Goal: Transaction & Acquisition: Purchase product/service

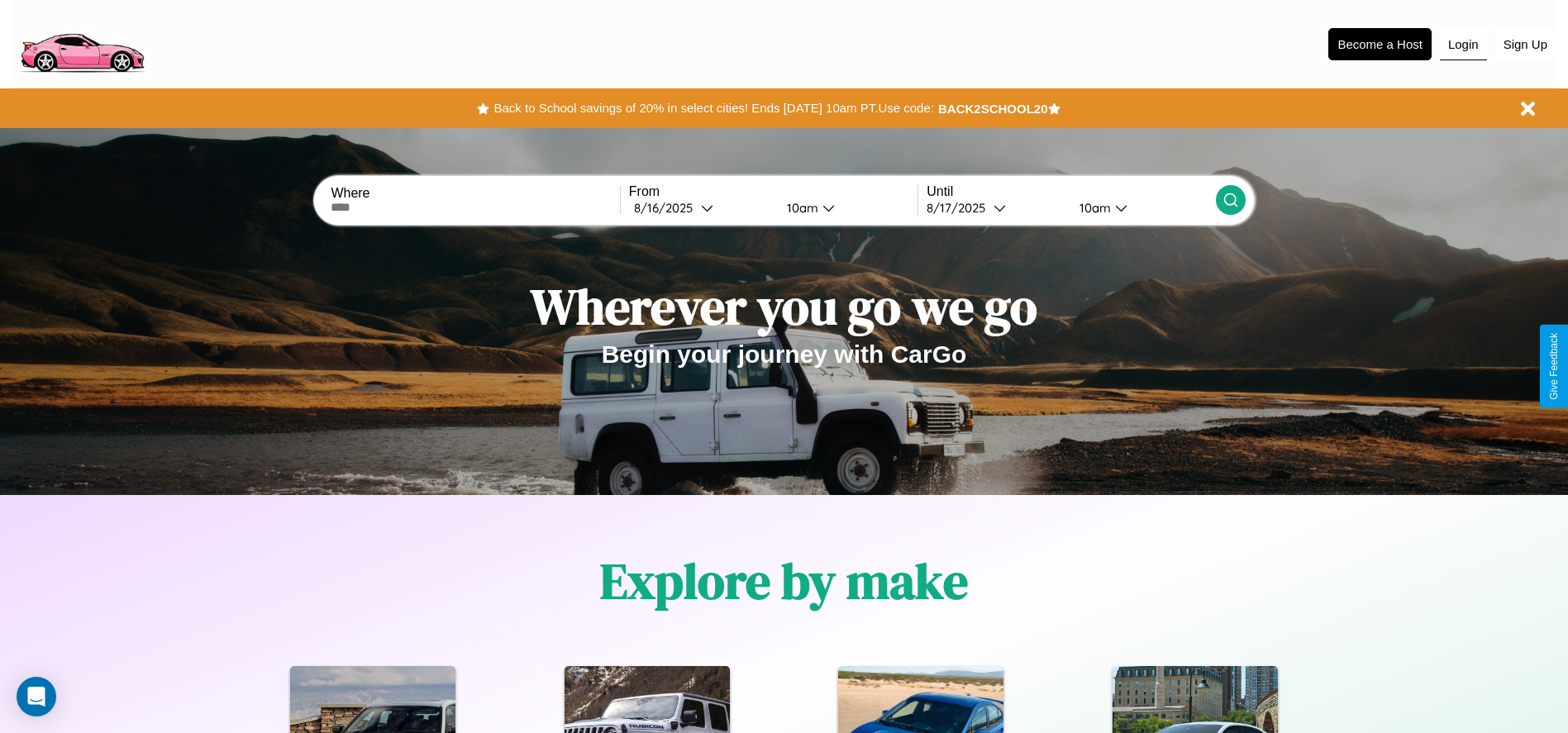
click at [1463, 44] on button "Login" at bounding box center [1463, 44] width 47 height 31
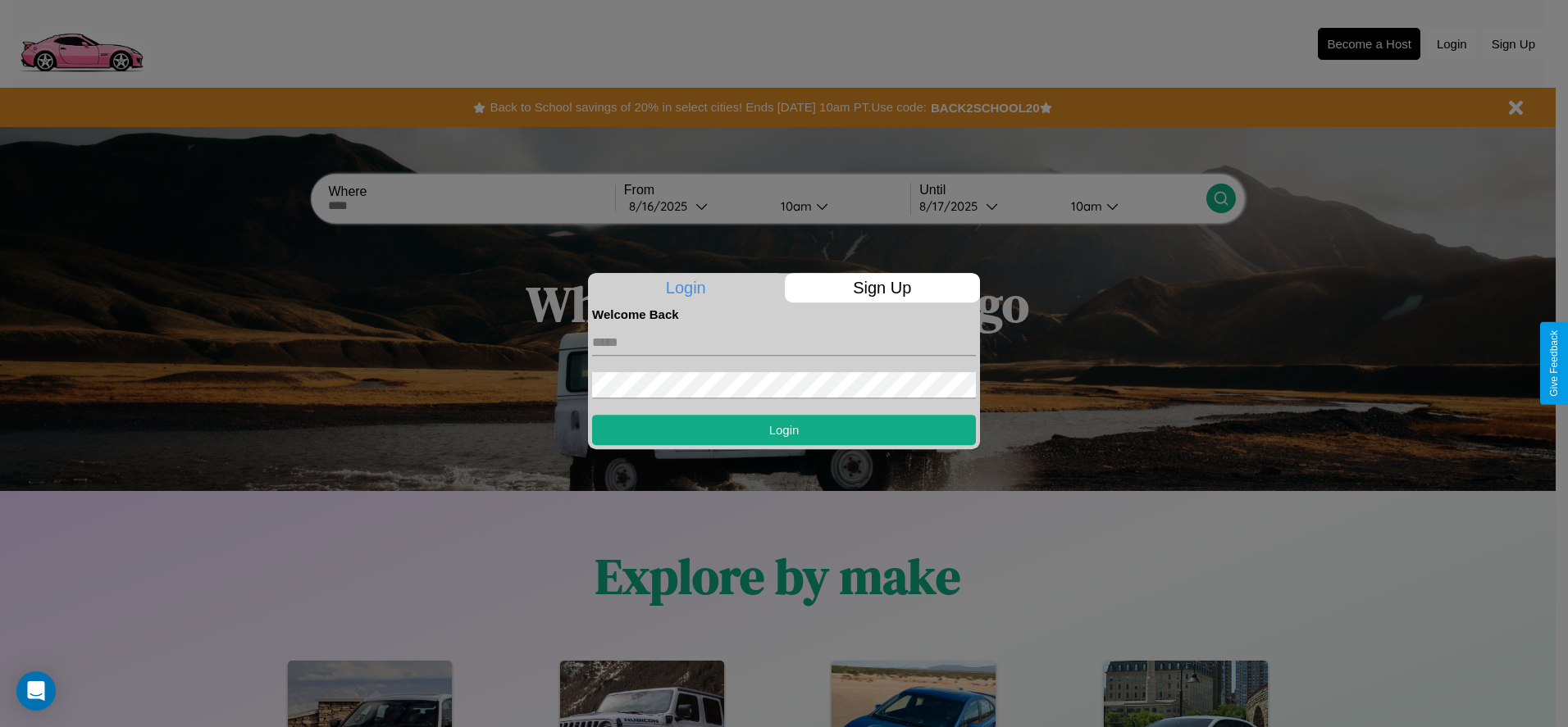
click at [784, 342] on input "text" at bounding box center [784, 343] width 384 height 26
type input "**********"
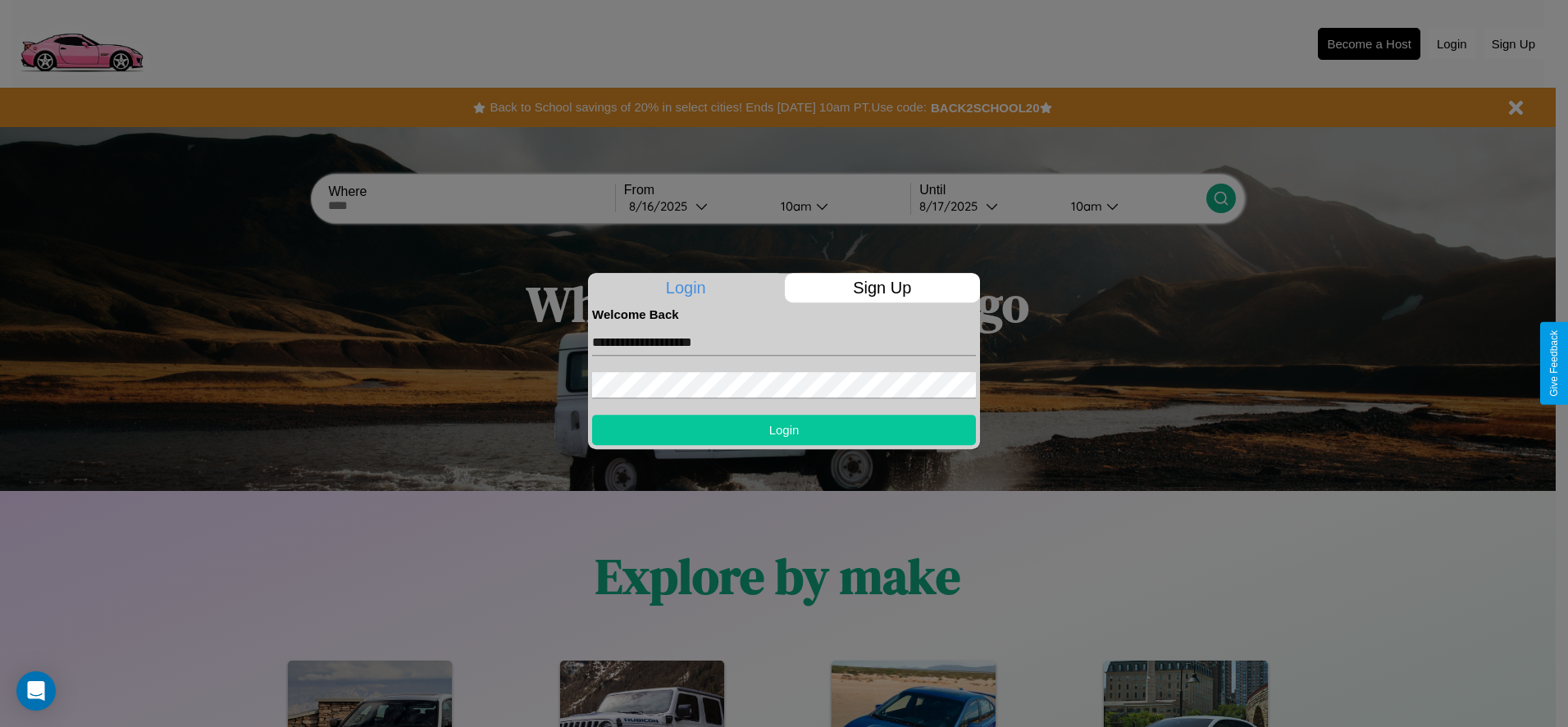
click at [784, 430] on button "Login" at bounding box center [784, 430] width 384 height 30
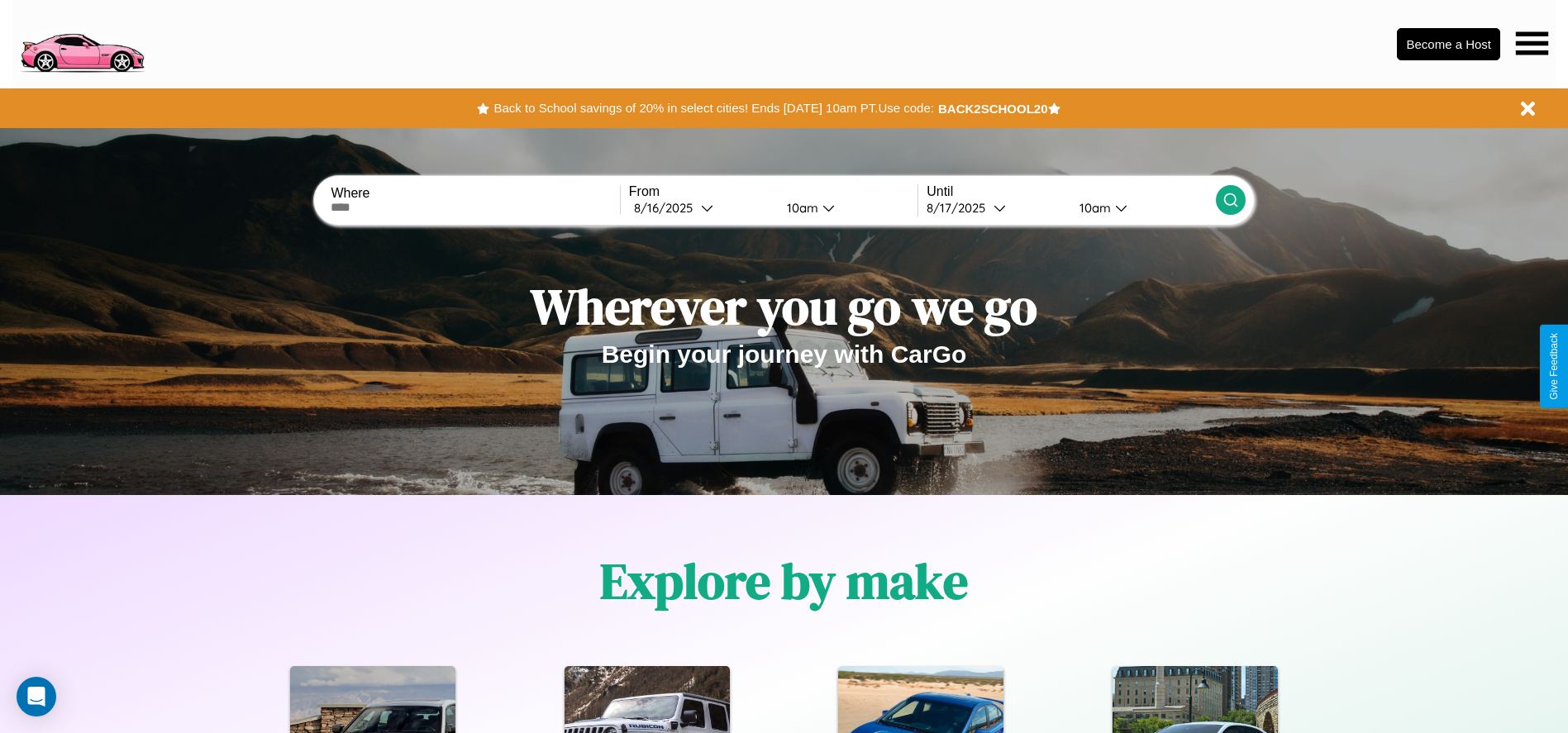
click at [475, 208] on input "text" at bounding box center [475, 208] width 289 height 14
type input "**********"
click at [701, 208] on div "8 / 16 / 2025" at bounding box center [667, 208] width 67 height 16
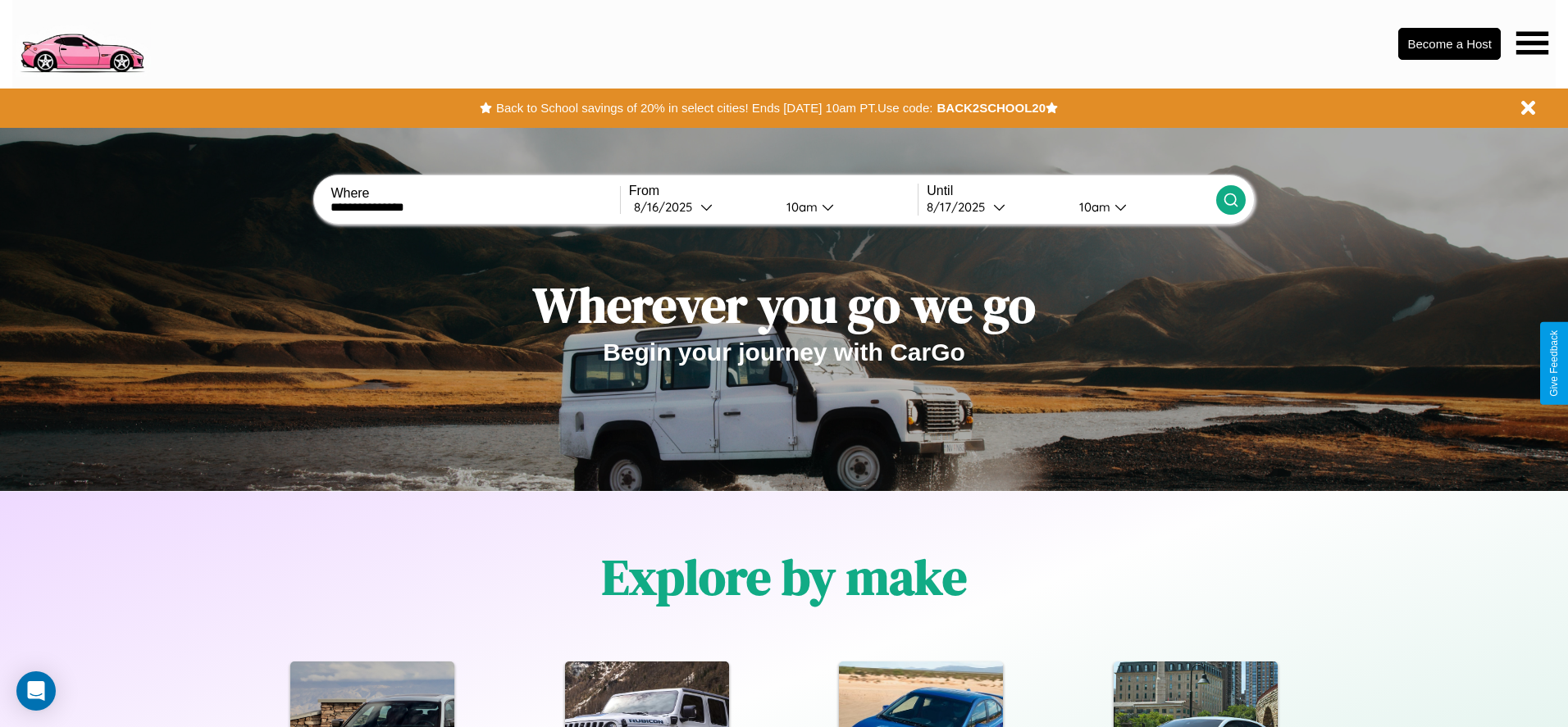
select select "*"
select select "****"
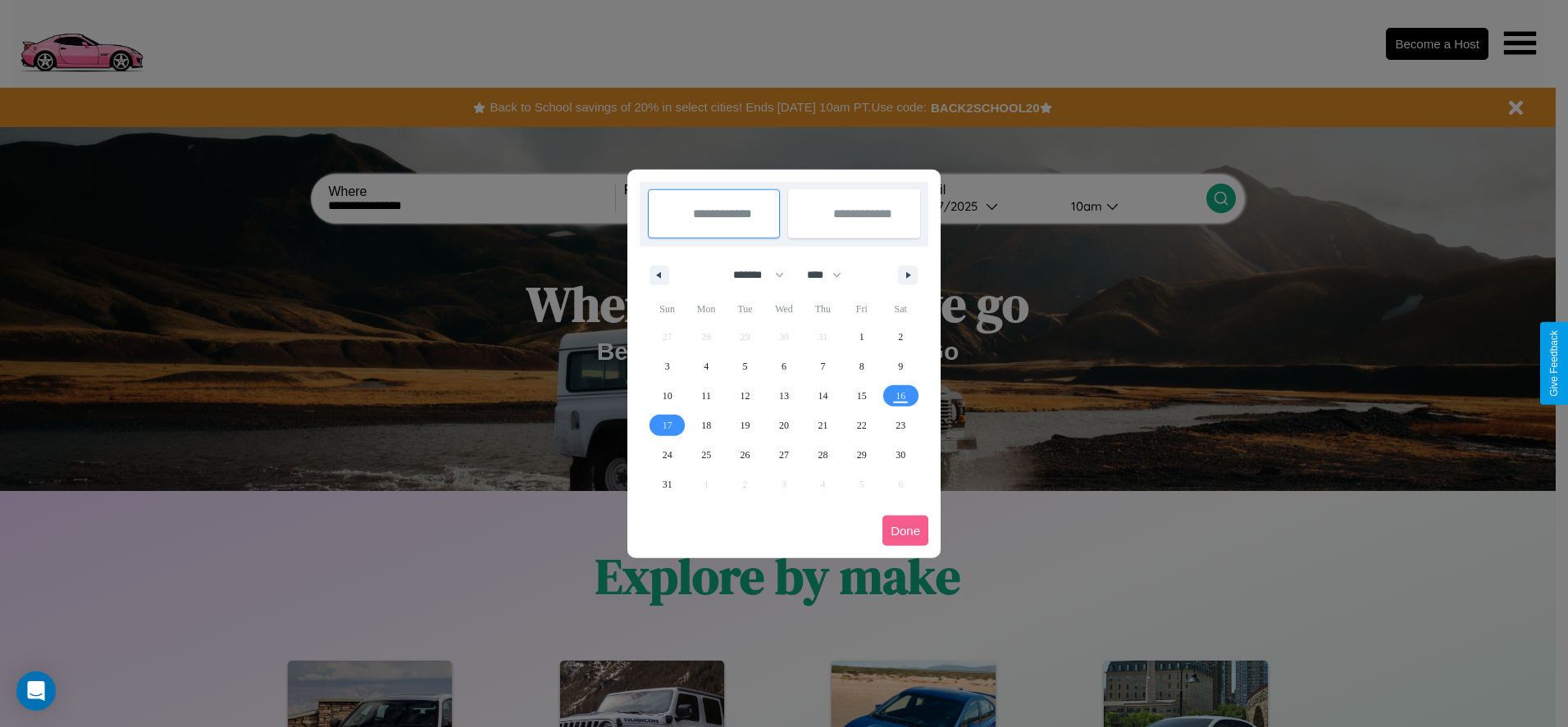
drag, startPoint x: 751, startPoint y: 275, endPoint x: 784, endPoint y: 329, distance: 63.3
click at [751, 275] on select "******* ******** ***** ***** *** **** **** ****** ********* ******* ******** **…" at bounding box center [756, 275] width 70 height 27
select select "*"
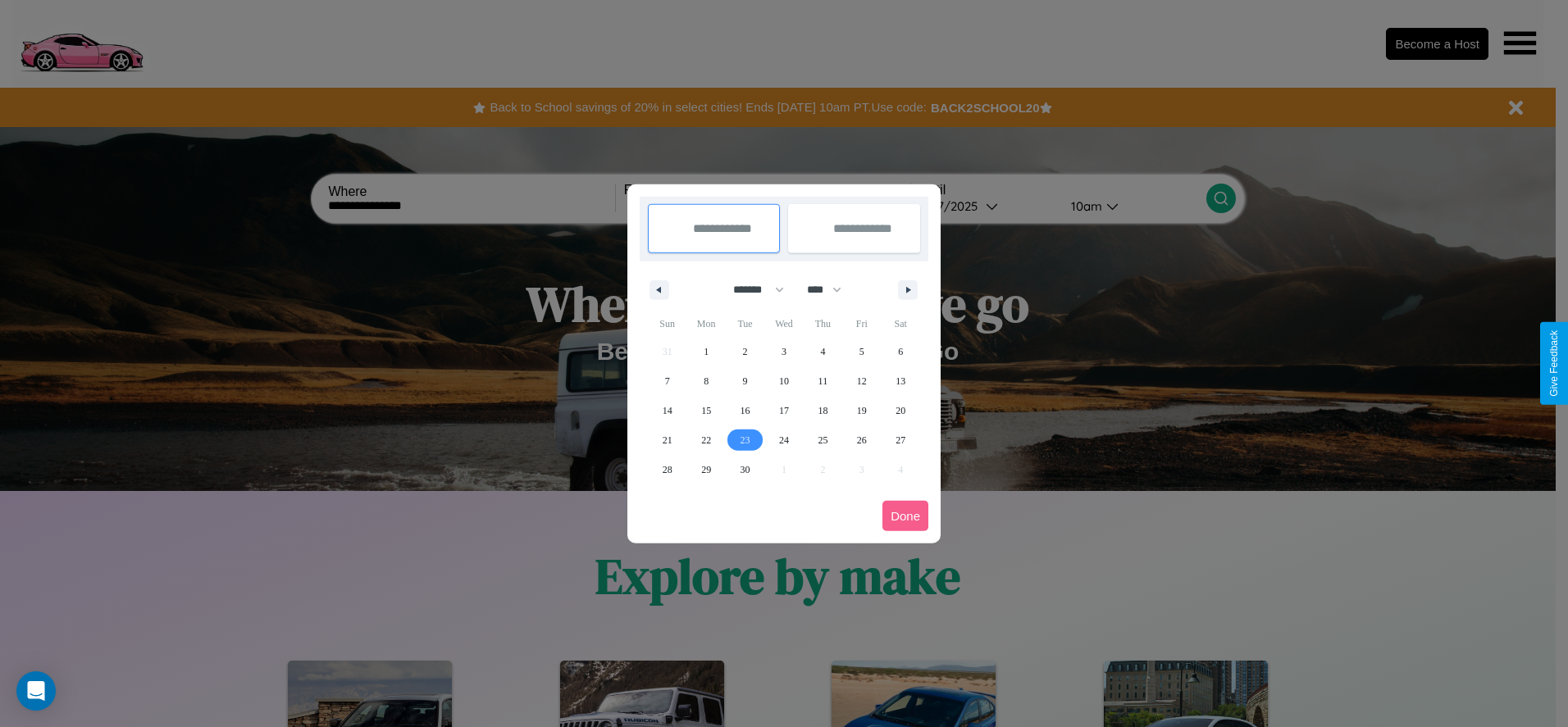
click at [745, 440] on span "23" at bounding box center [745, 440] width 10 height 29
type input "**********"
click at [706, 469] on span "29" at bounding box center [706, 469] width 10 height 29
type input "**********"
click at [905, 516] on button "Done" at bounding box center [905, 516] width 46 height 30
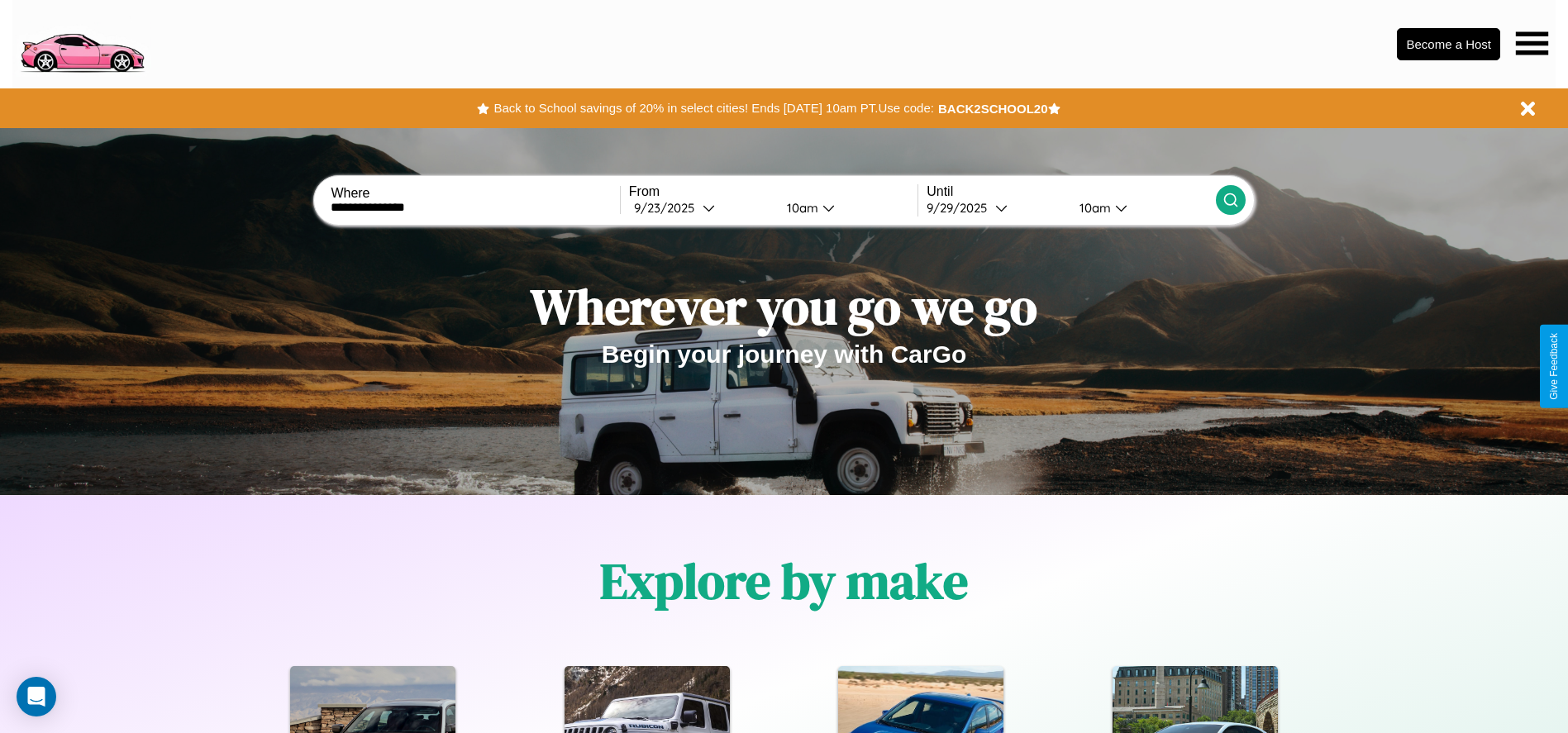
click at [1230, 200] on icon at bounding box center [1231, 200] width 17 height 17
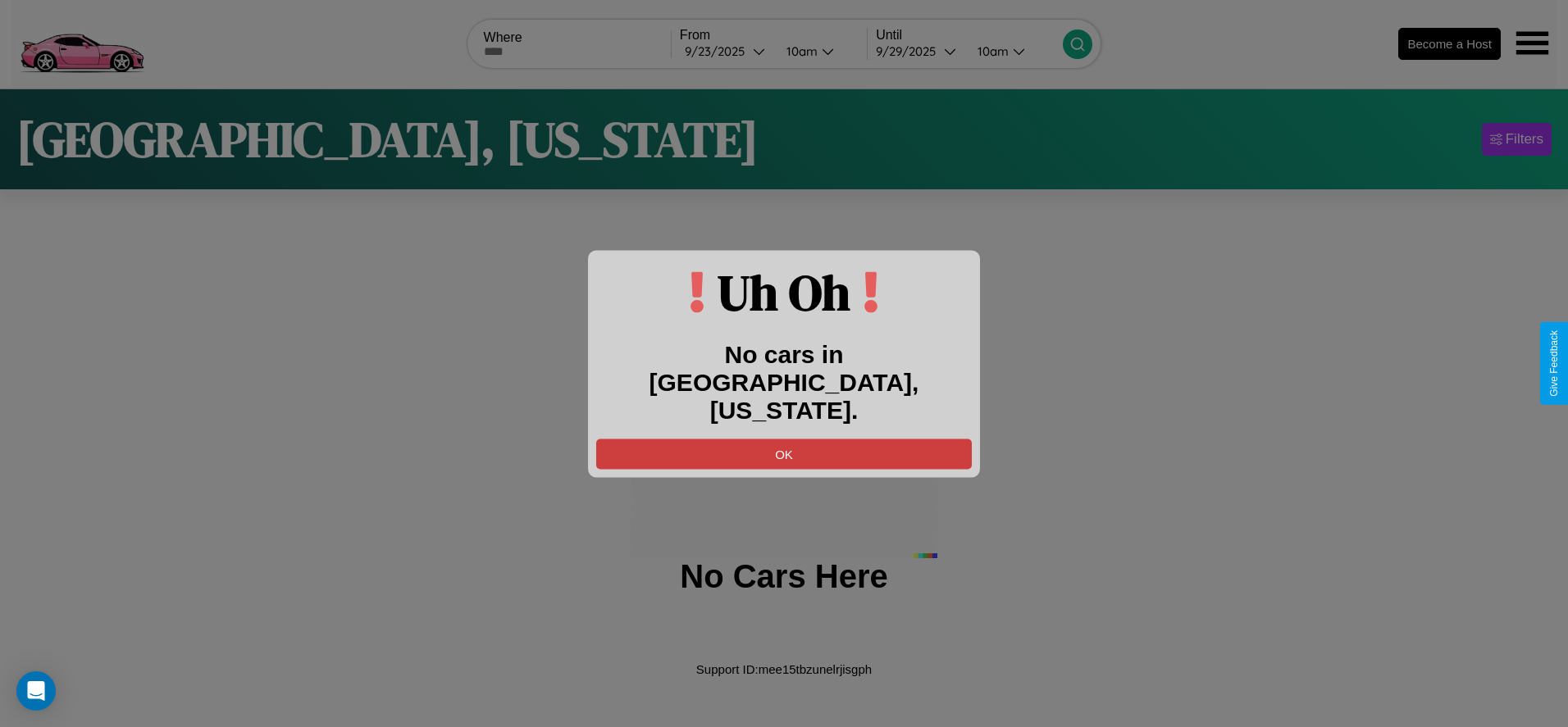
click at [784, 439] on button "OK" at bounding box center [784, 454] width 375 height 30
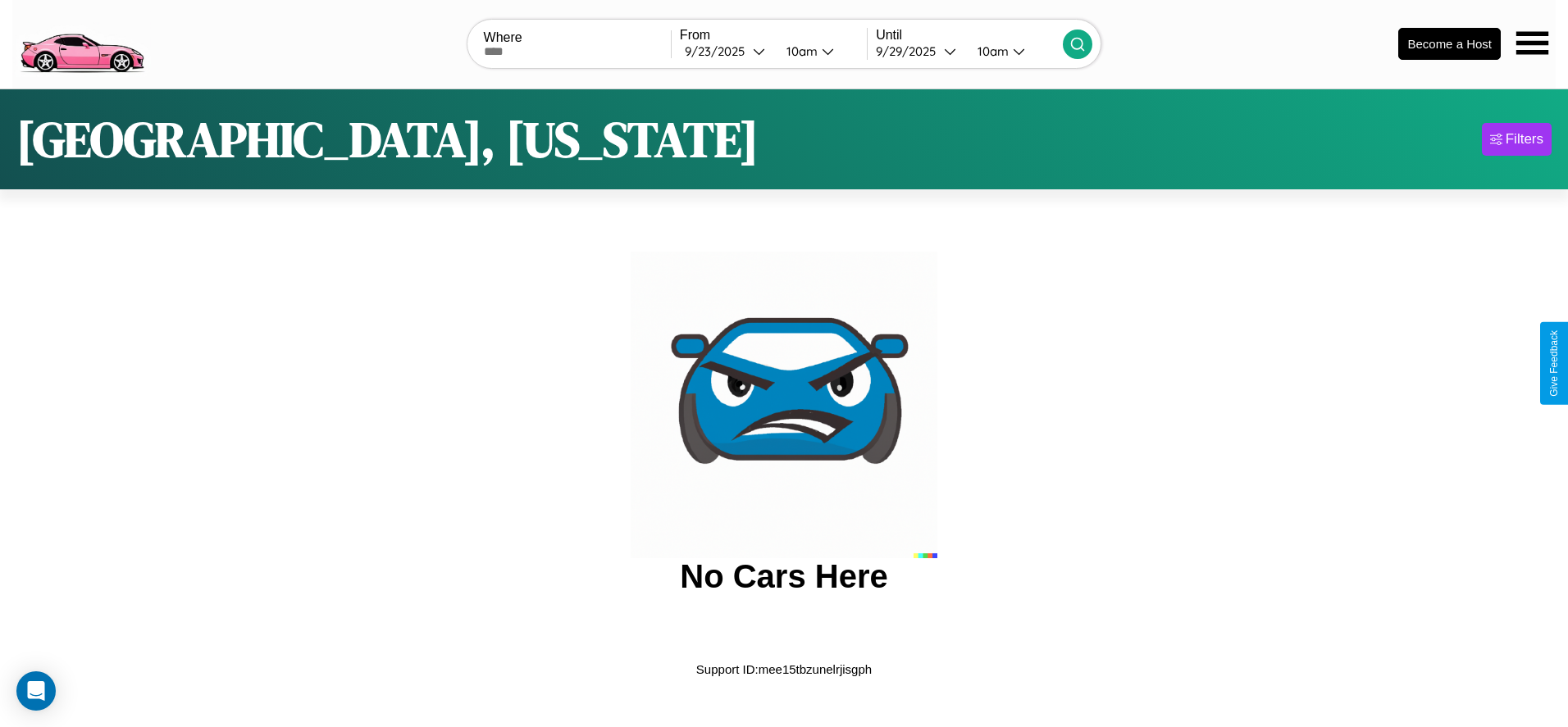
click at [81, 42] on img at bounding box center [81, 43] width 138 height 69
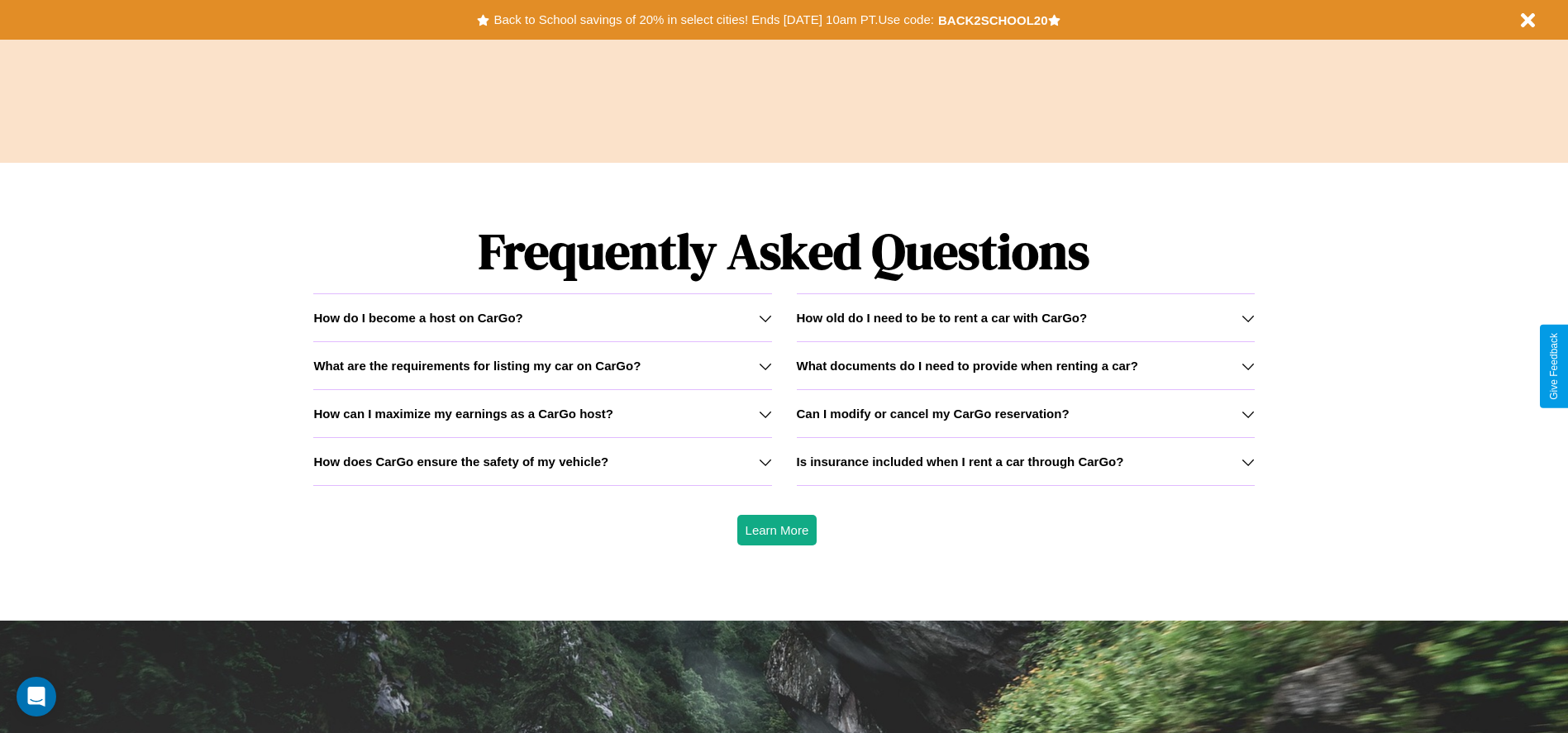
scroll to position [2372, 0]
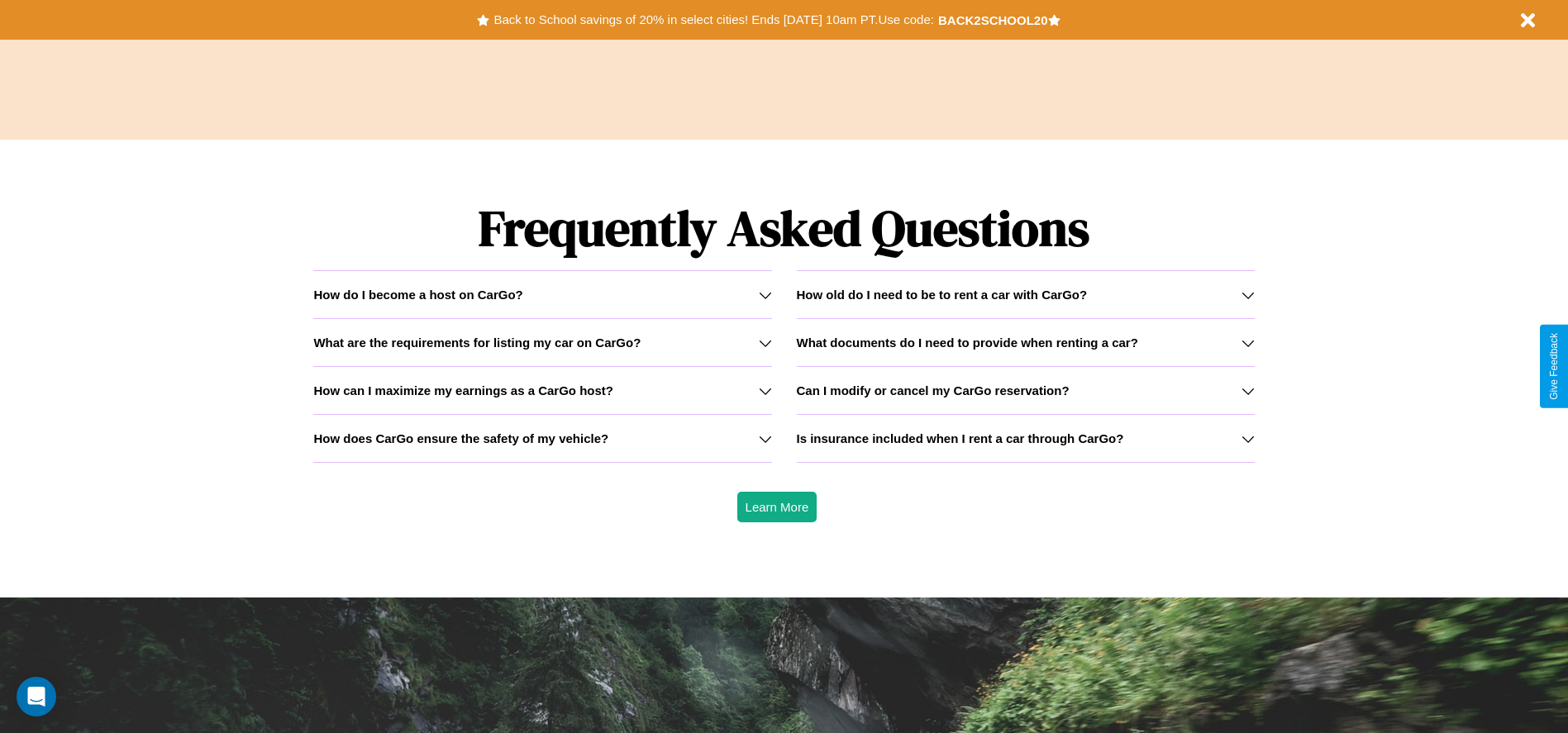
click at [542, 438] on h3 "How does CarGo ensure the safety of my vehicle?" at bounding box center [461, 438] width 296 height 14
click at [713, 19] on button "Back to School savings of 20% in select cities! Ends 9/1 at 10am PT. Use code:" at bounding box center [713, 19] width 448 height 23
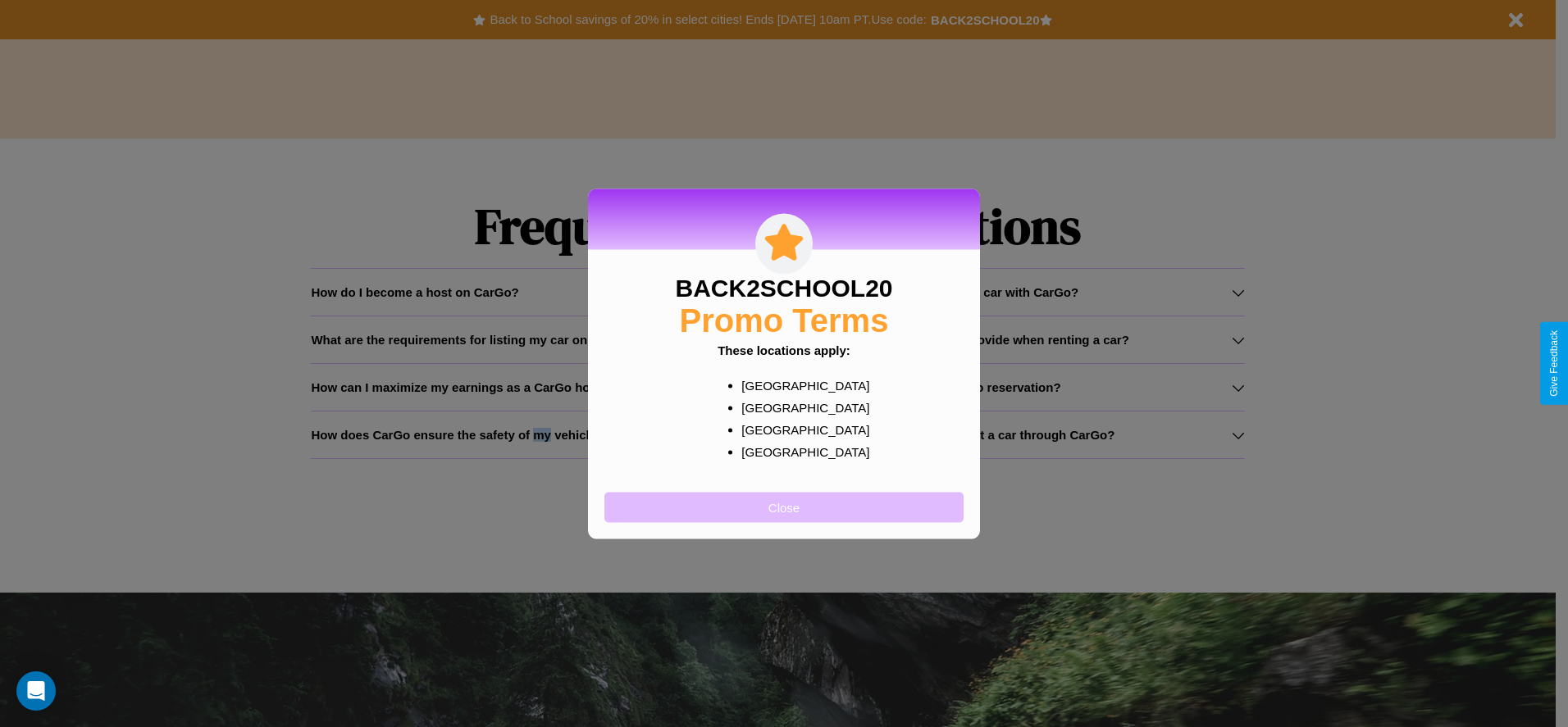
click at [784, 507] on button "Close" at bounding box center [784, 507] width 359 height 30
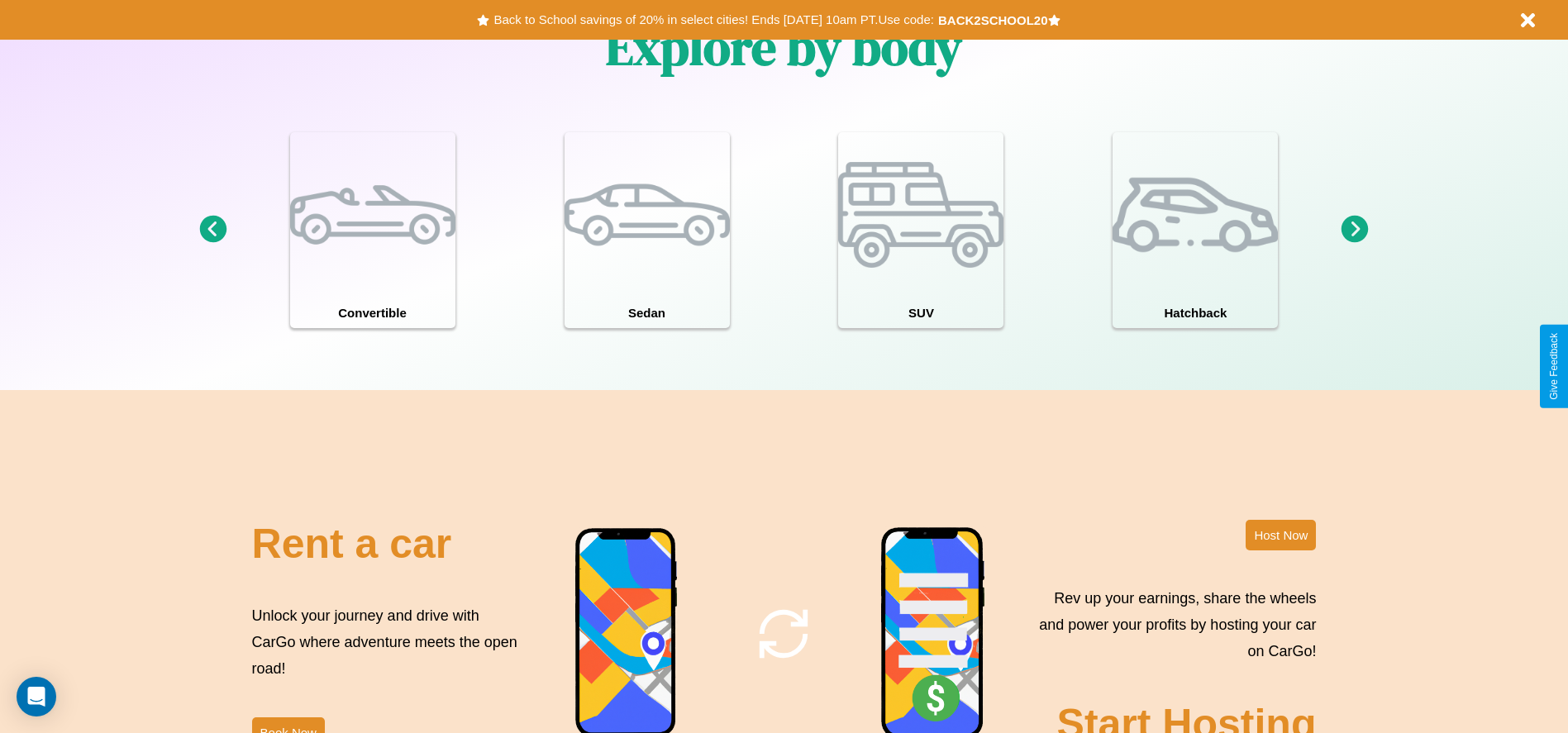
scroll to position [1442, 0]
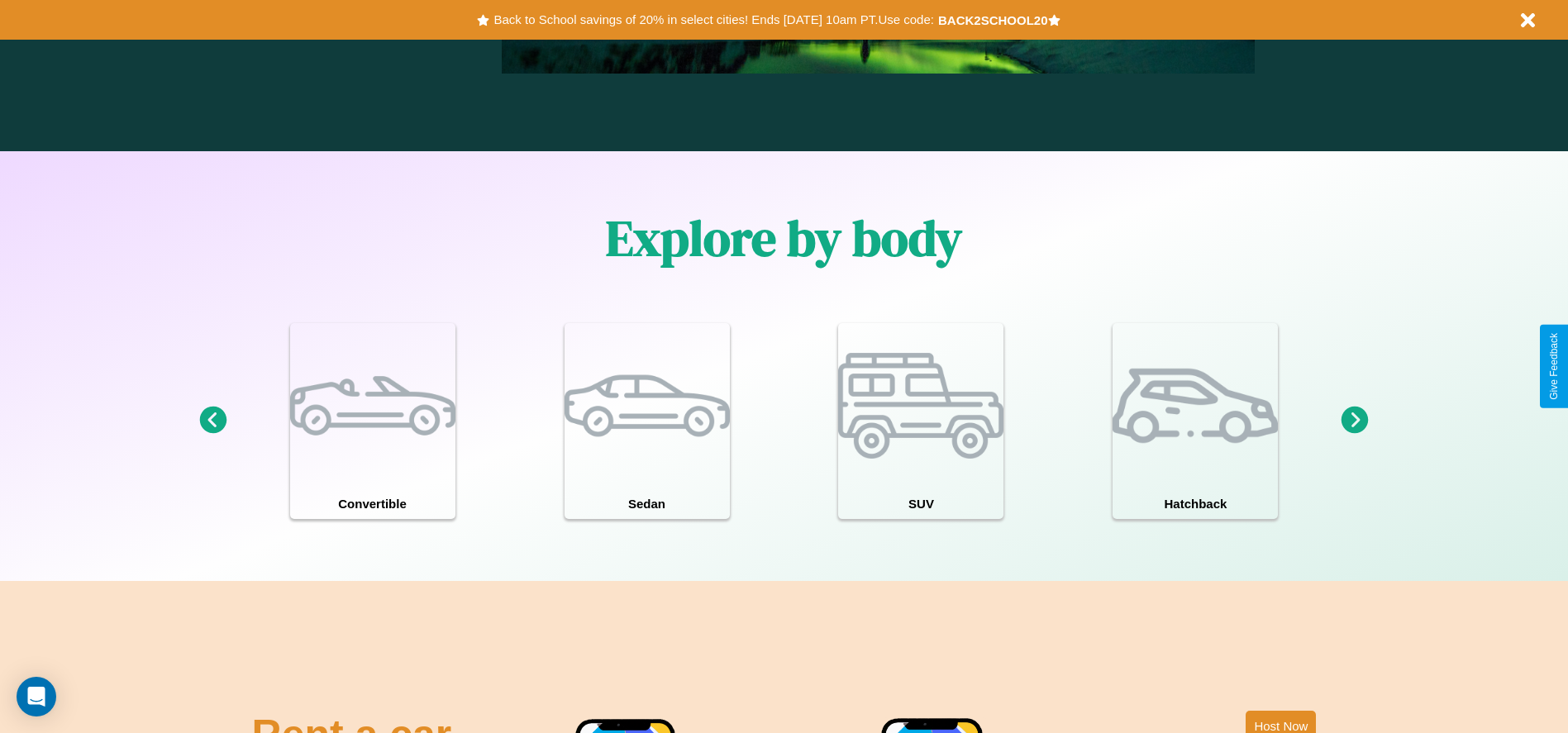
click at [213, 421] on icon at bounding box center [213, 421] width 27 height 27
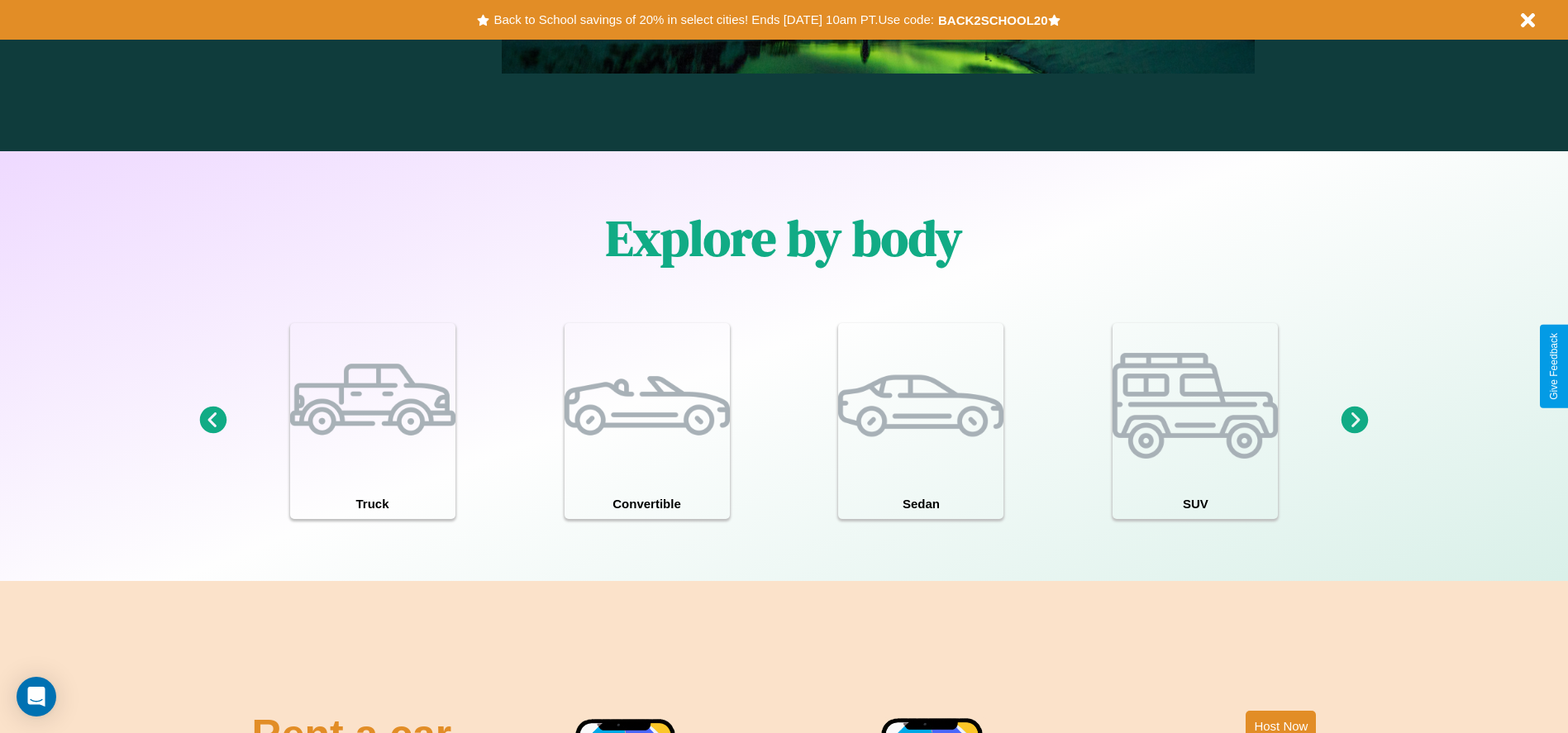
click at [1355, 421] on icon at bounding box center [1355, 421] width 27 height 27
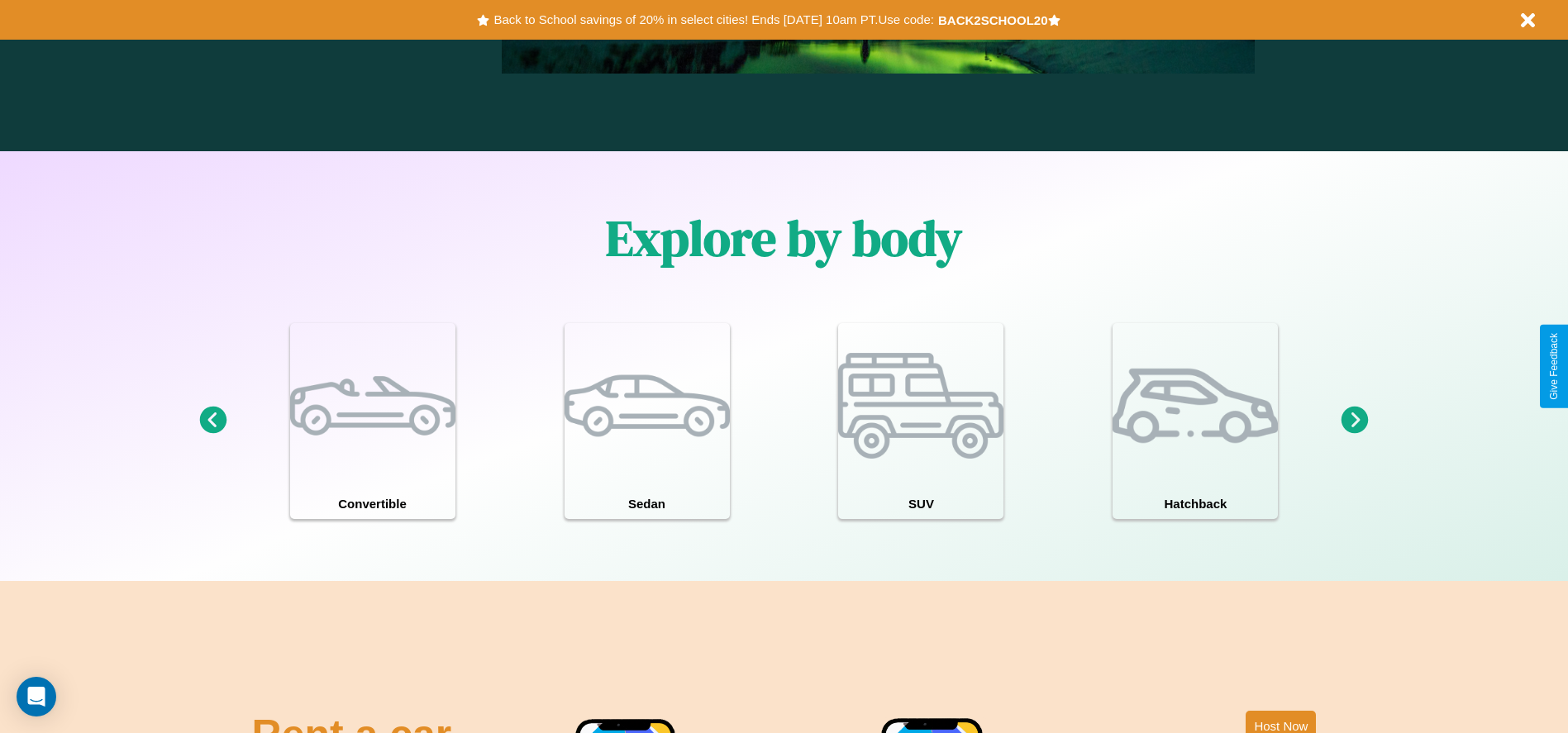
click at [1355, 421] on icon at bounding box center [1355, 421] width 27 height 27
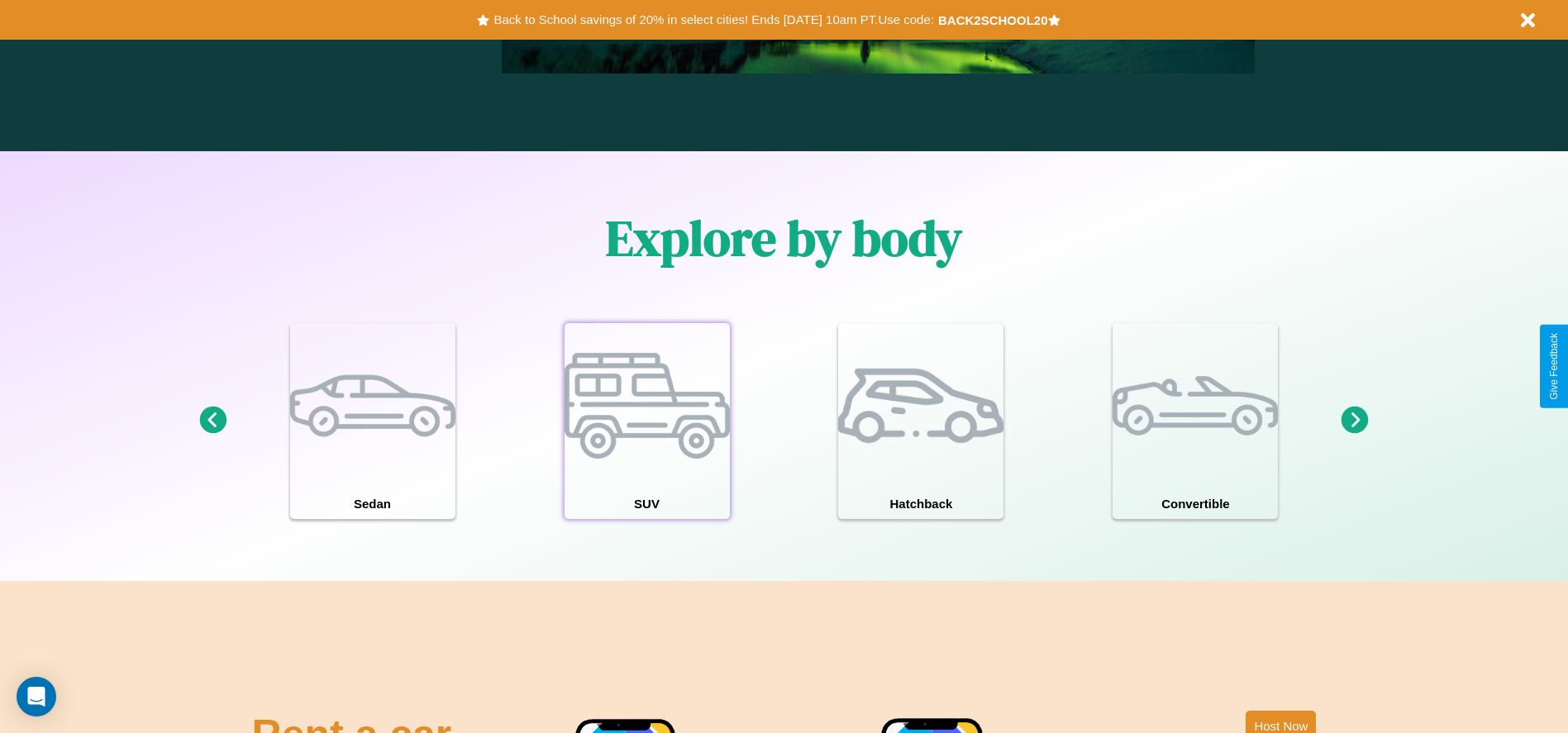
click at [647, 421] on div at bounding box center [648, 406] width 165 height 166
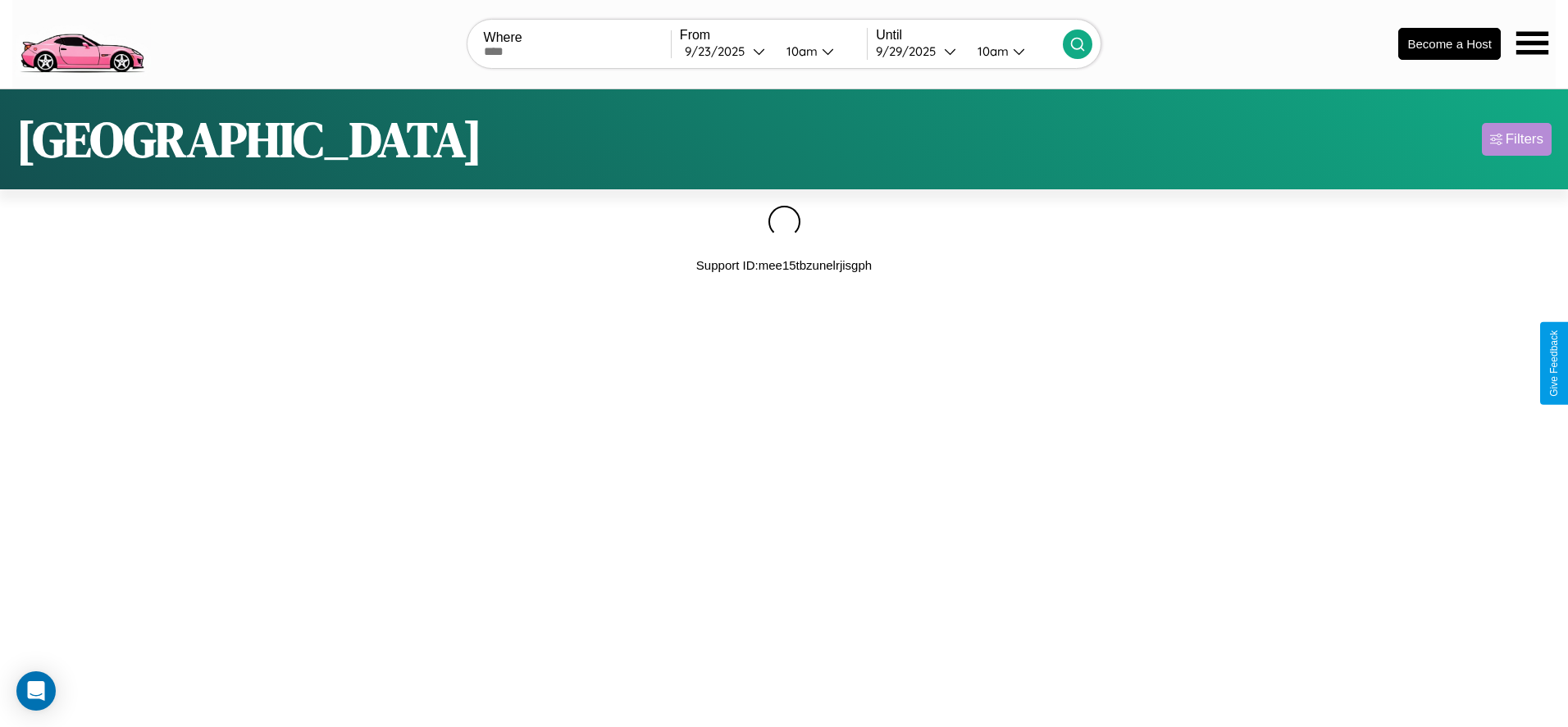
click at [1516, 138] on div "Filters" at bounding box center [1524, 140] width 38 height 17
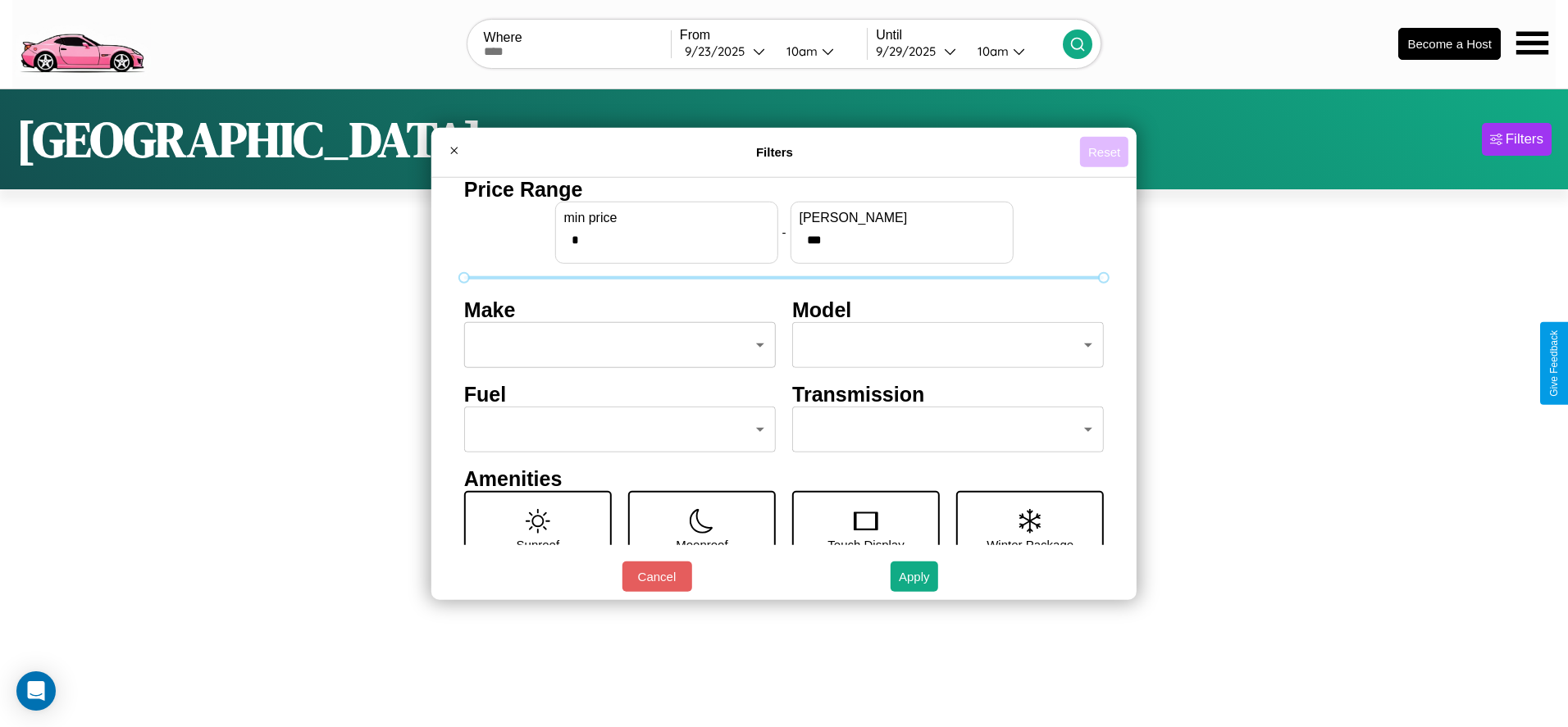
click at [1104, 152] on button "Reset" at bounding box center [1104, 152] width 49 height 30
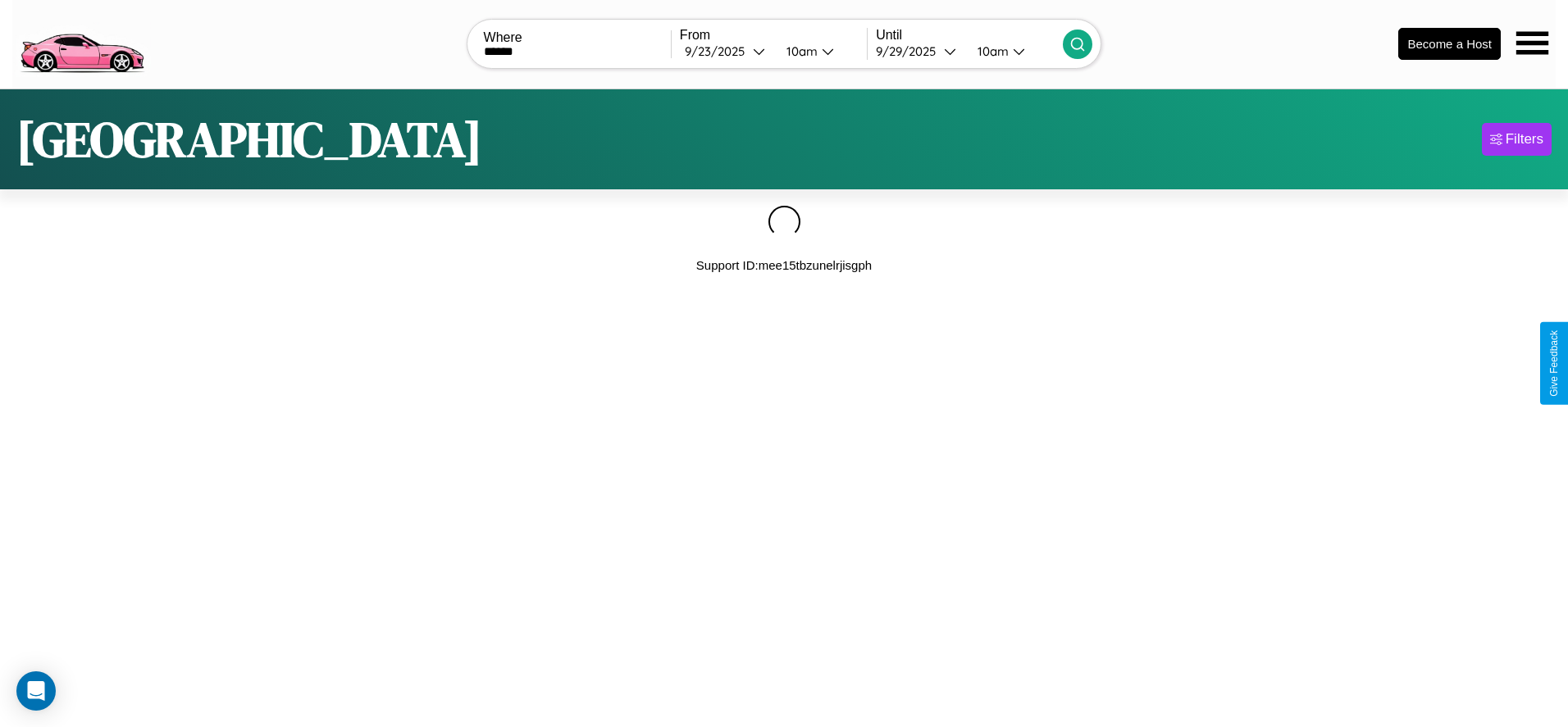
type input "******"
click at [1077, 44] on icon at bounding box center [1078, 44] width 17 height 17
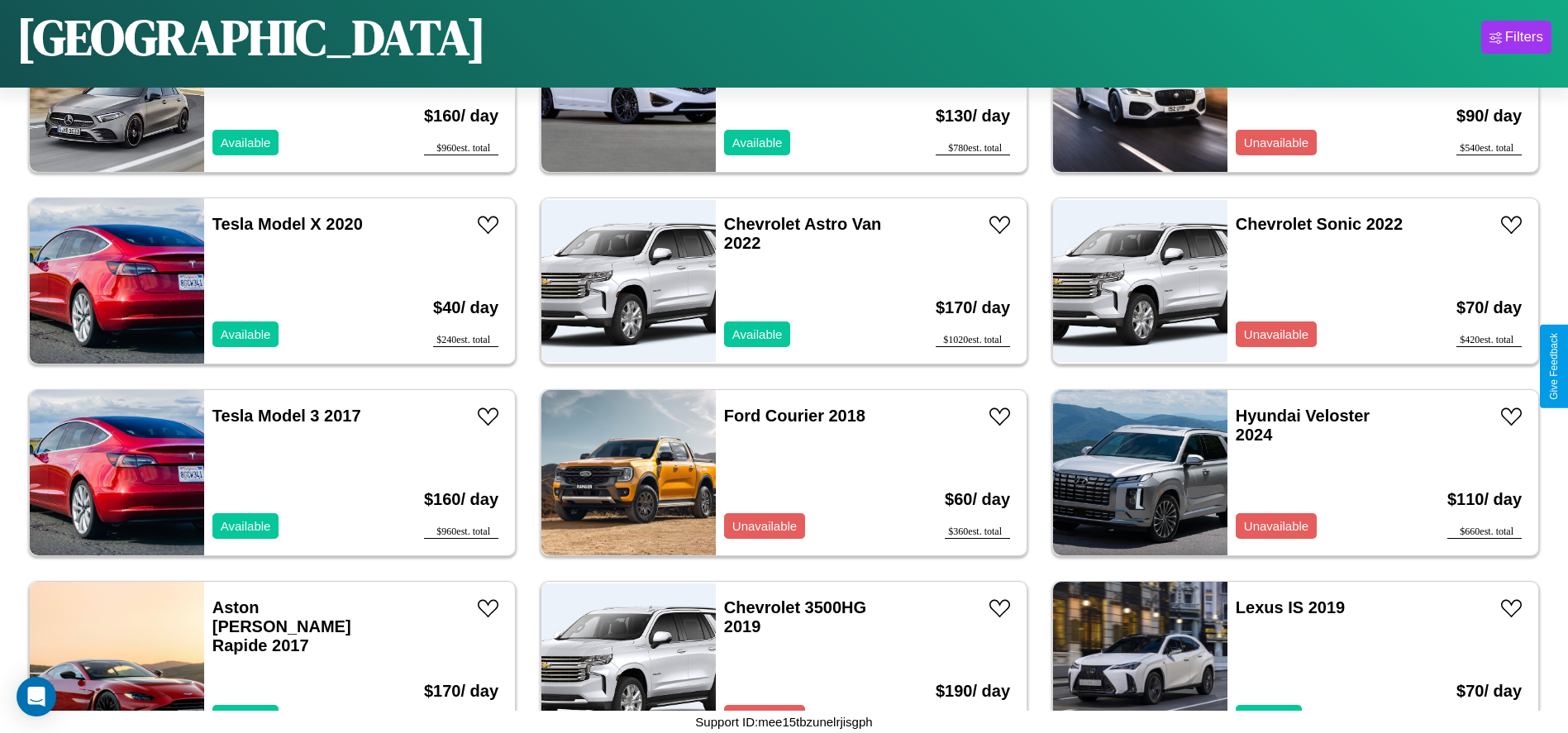
scroll to position [1911, 0]
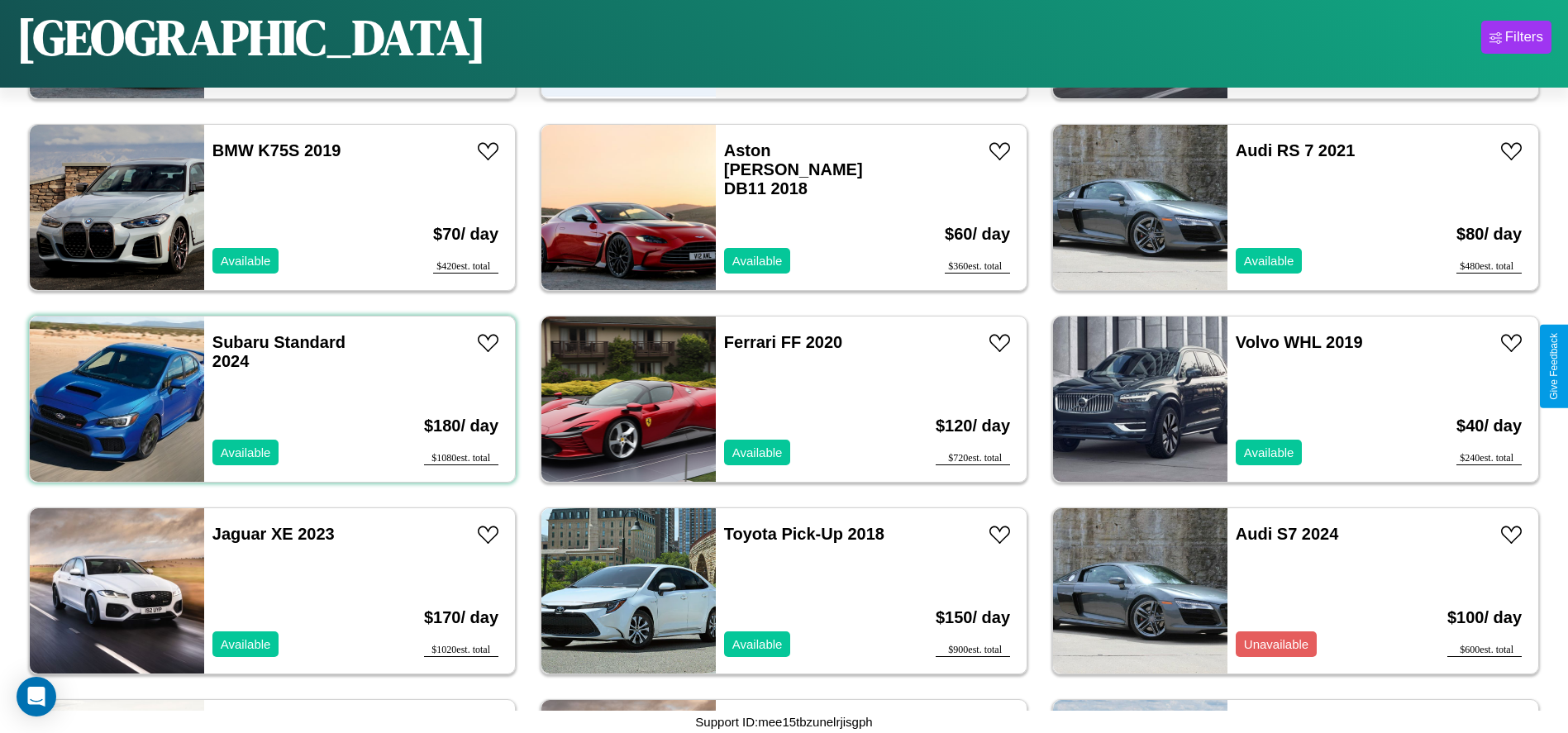
click at [270, 399] on div "Subaru Standard 2024 Available" at bounding box center [300, 399] width 191 height 166
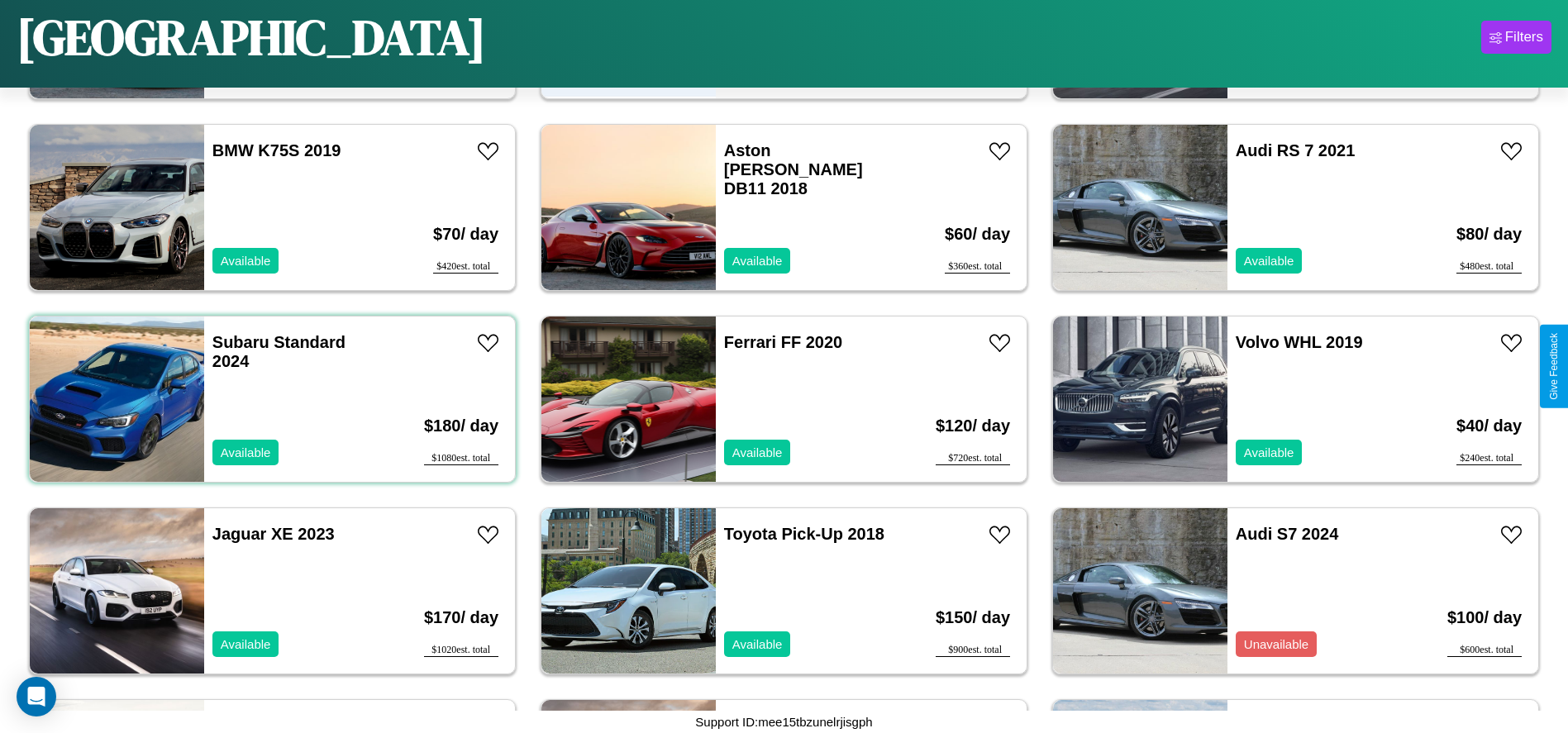
click at [270, 399] on div "Subaru Standard 2024 Available" at bounding box center [300, 399] width 191 height 166
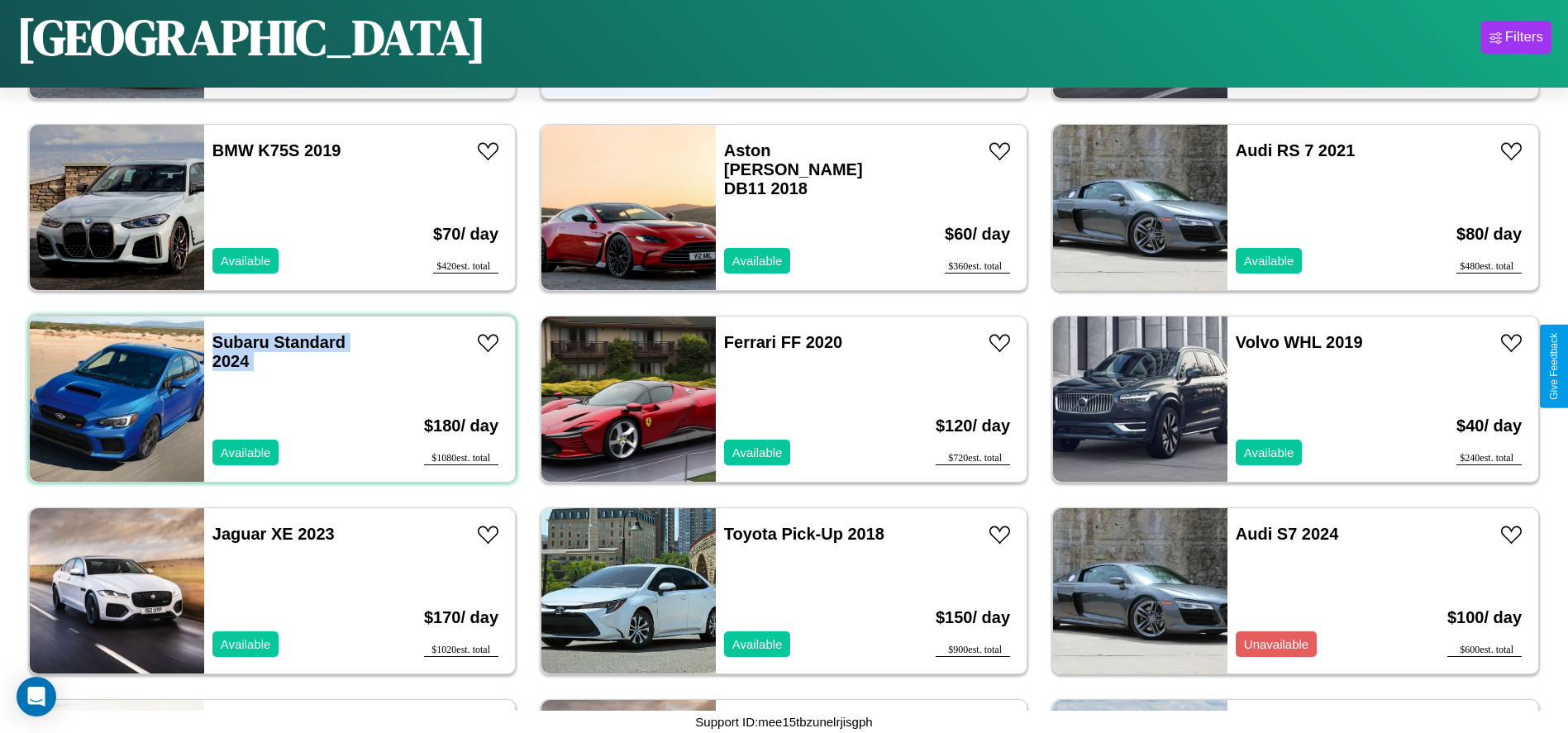
click at [270, 399] on div "Subaru Standard 2024 Available" at bounding box center [300, 399] width 191 height 166
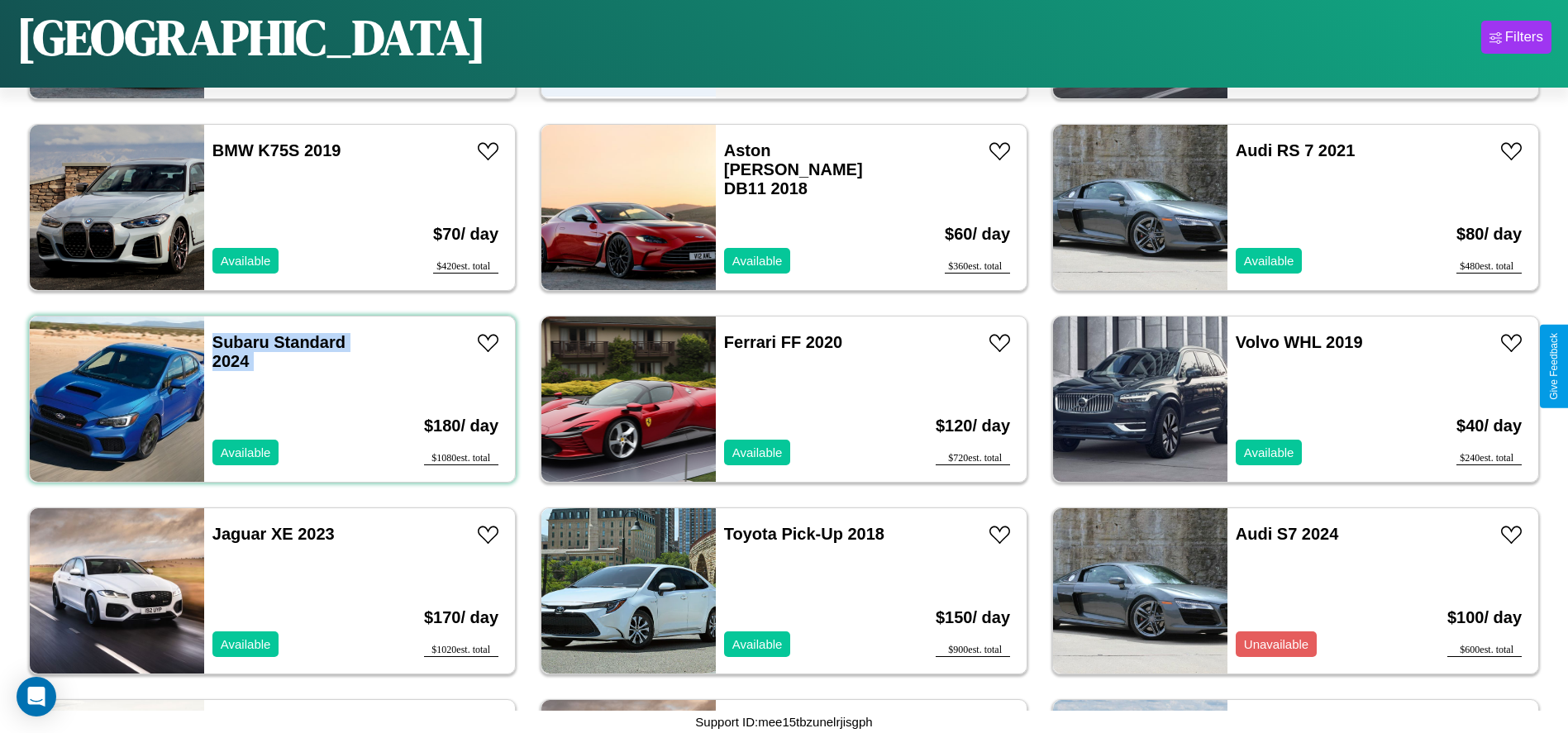
click at [270, 399] on div "Subaru Standard 2024 Available" at bounding box center [300, 399] width 191 height 166
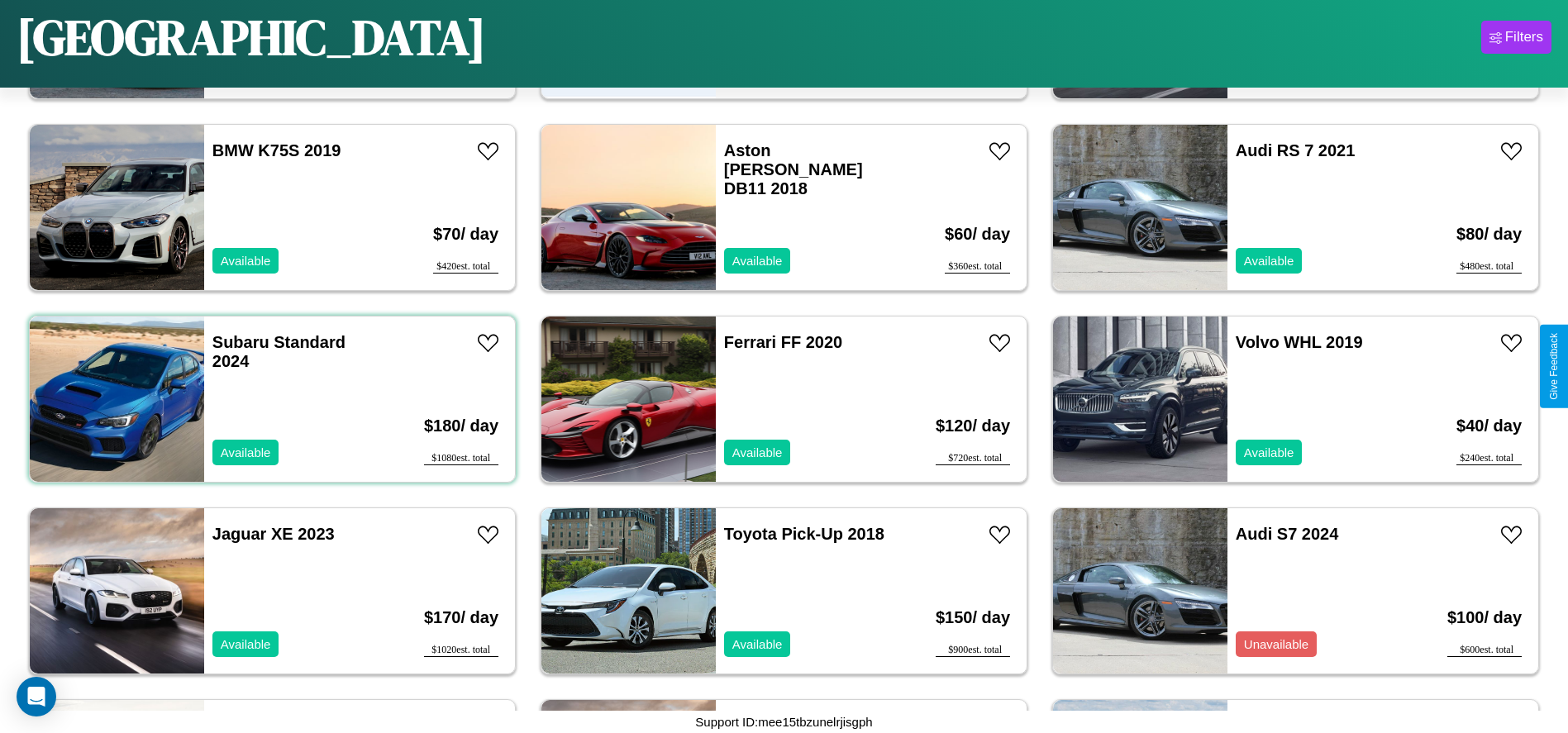
click at [270, 399] on div "Subaru Standard 2024 Available" at bounding box center [300, 399] width 191 height 166
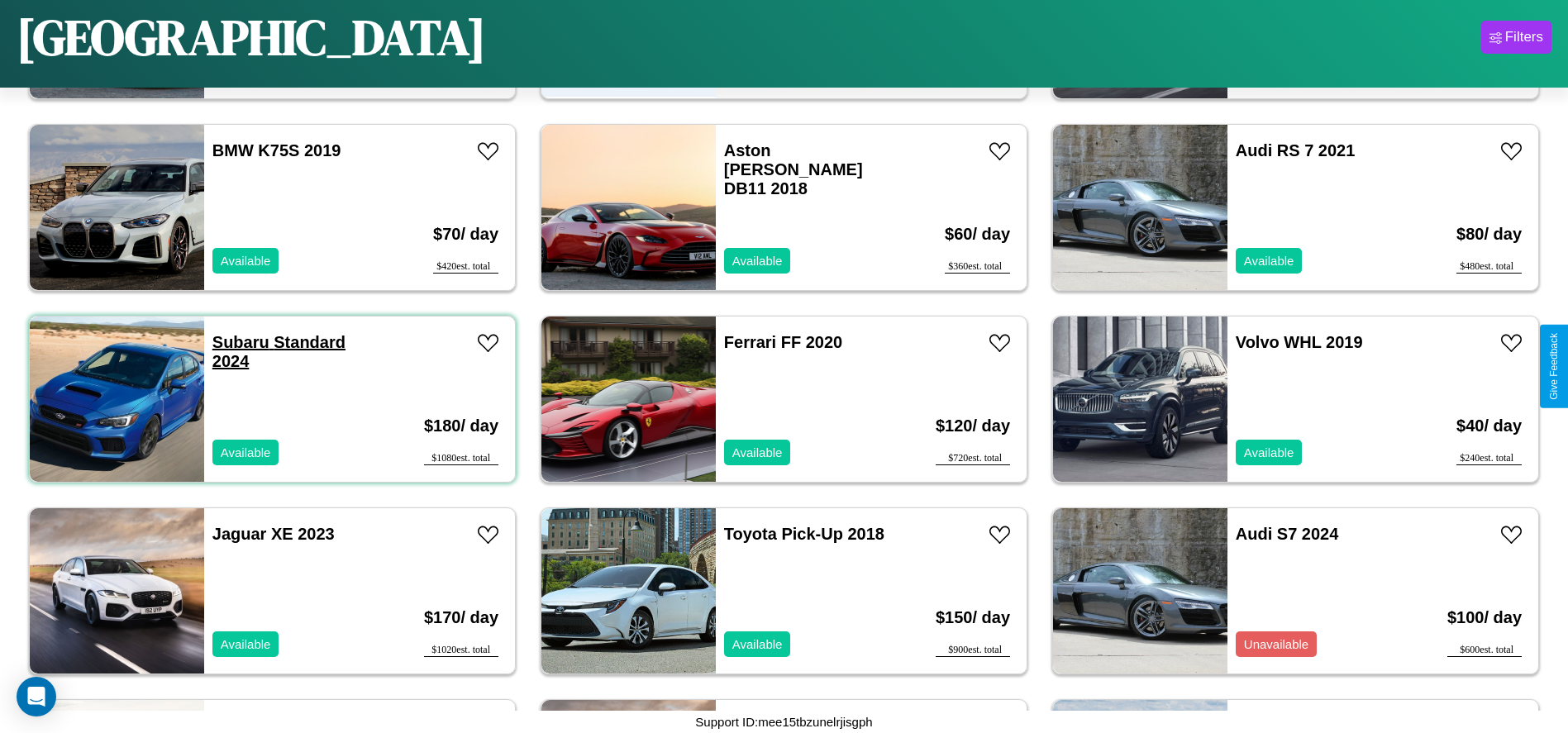
click at [239, 342] on link "Subaru Standard 2024" at bounding box center [279, 352] width 133 height 37
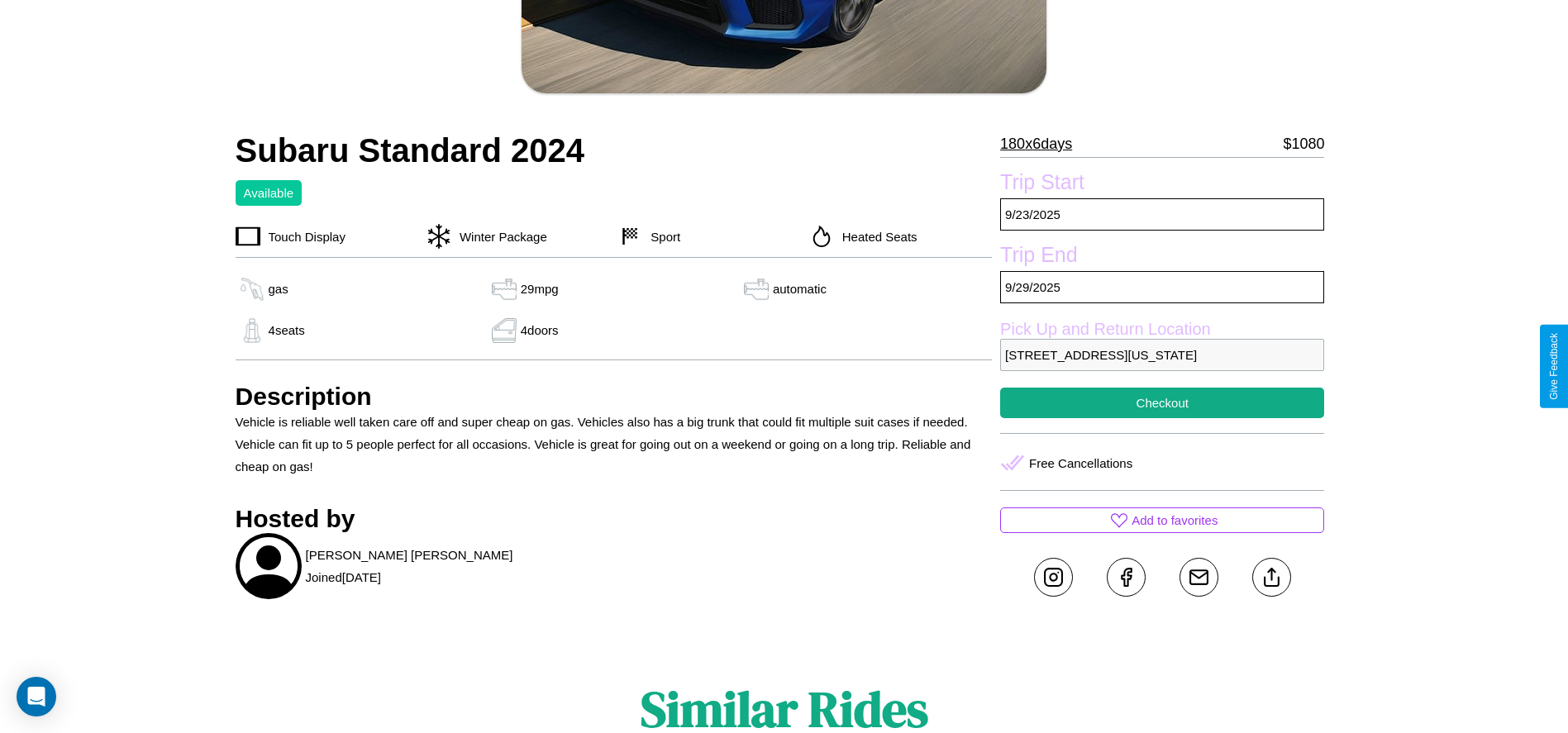
scroll to position [428, 0]
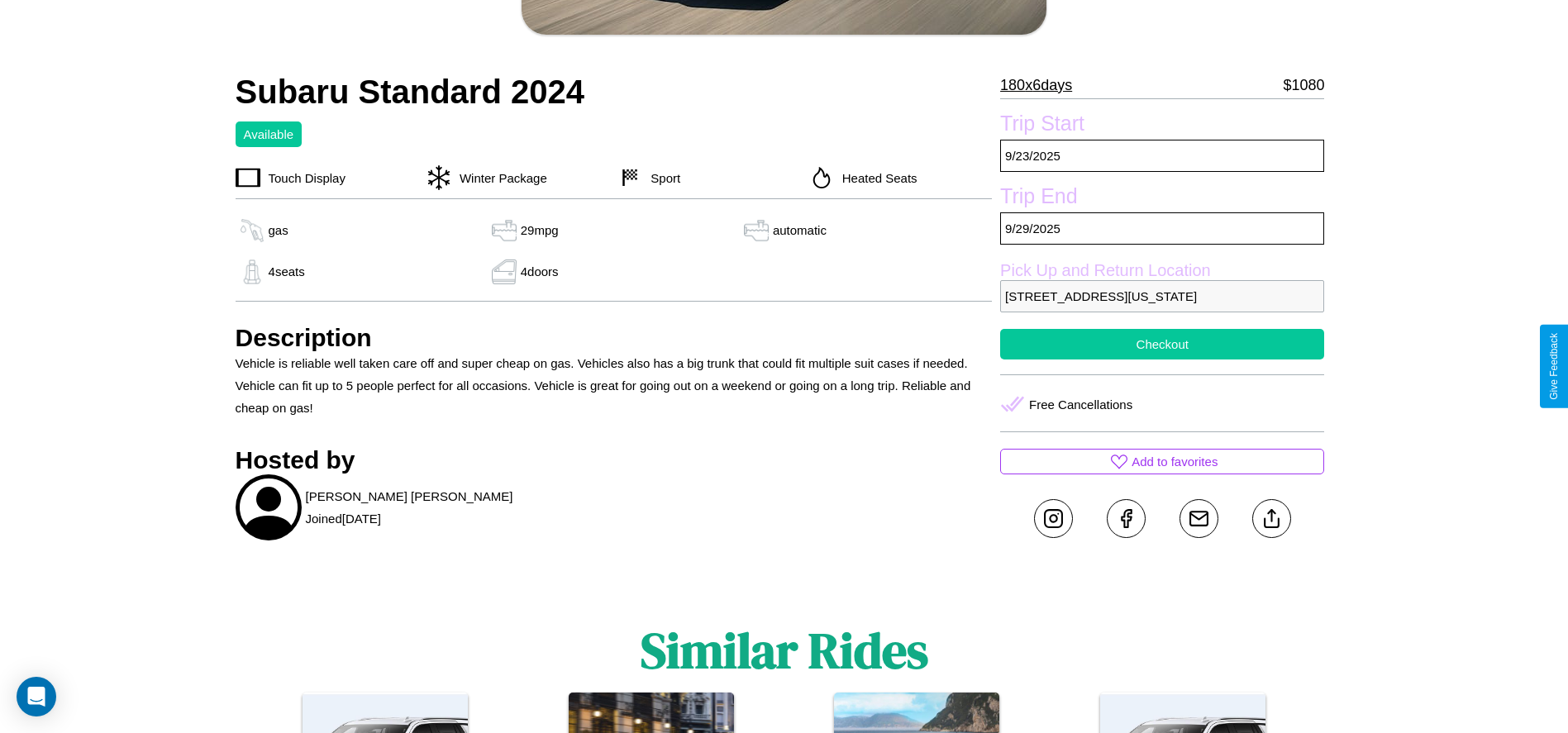
click at [1163, 360] on button "Checkout" at bounding box center [1163, 345] width 324 height 30
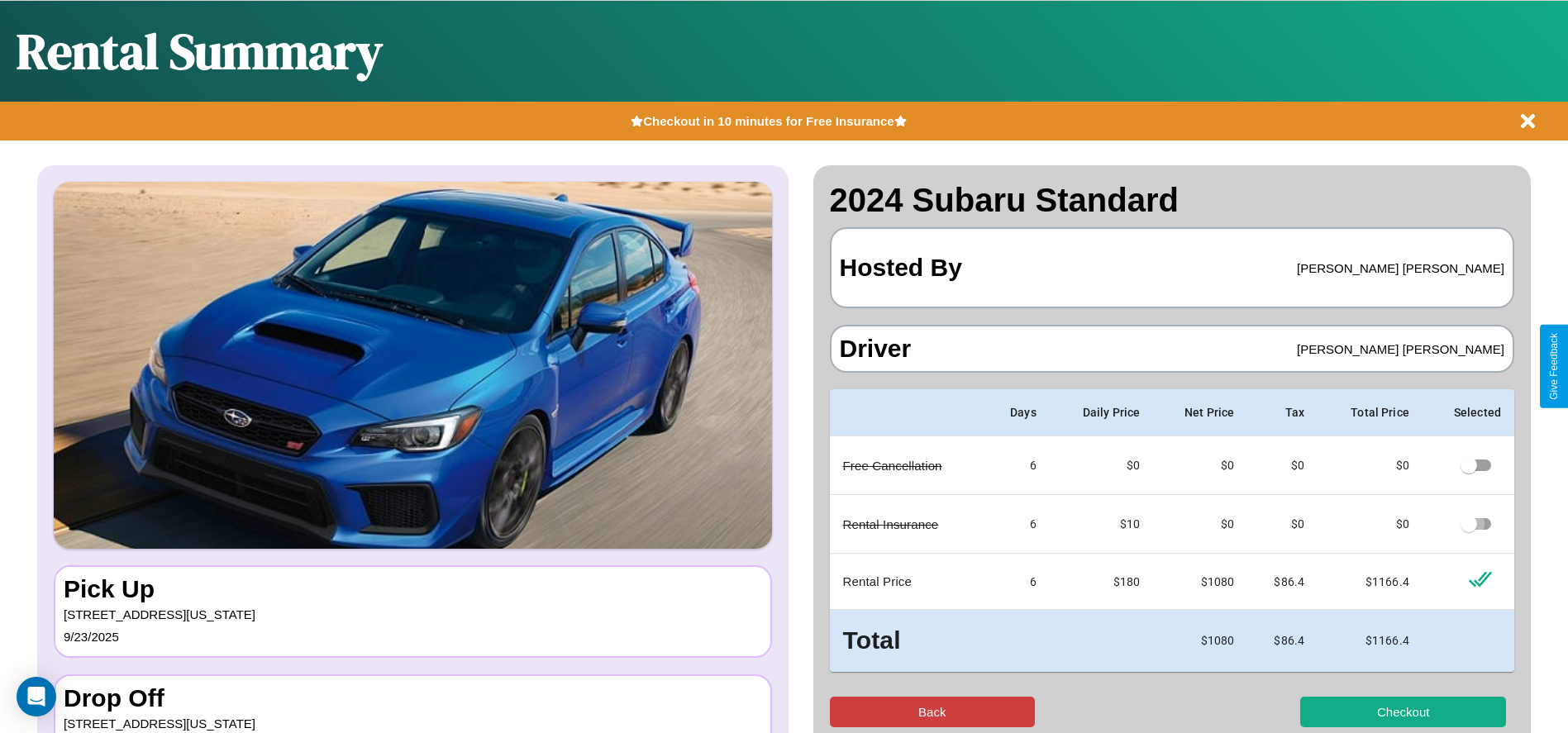
click at [931, 712] on button "Back" at bounding box center [933, 712] width 206 height 30
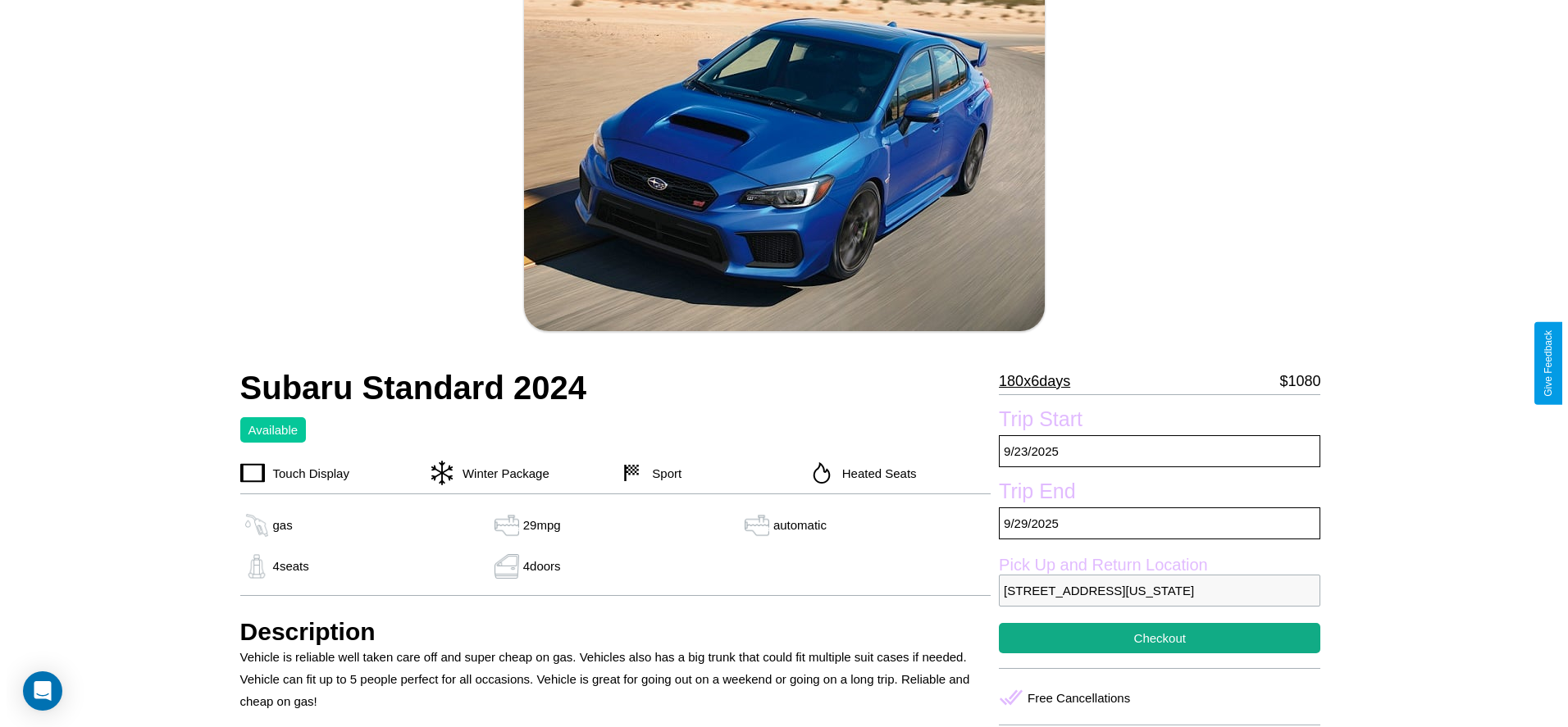
scroll to position [215, 0]
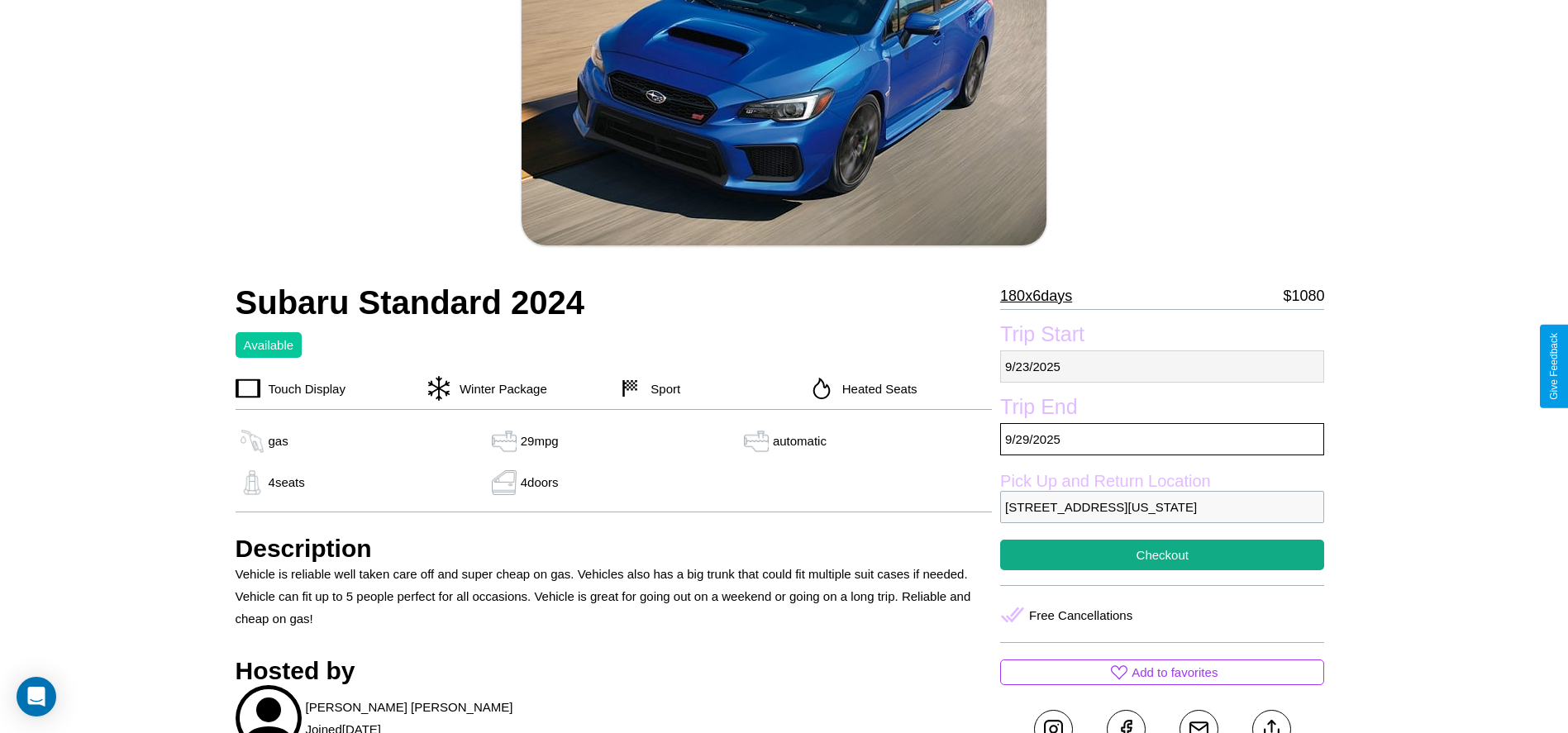
click at [1163, 366] on p "[DATE]" at bounding box center [1163, 366] width 324 height 32
select select "*"
select select "****"
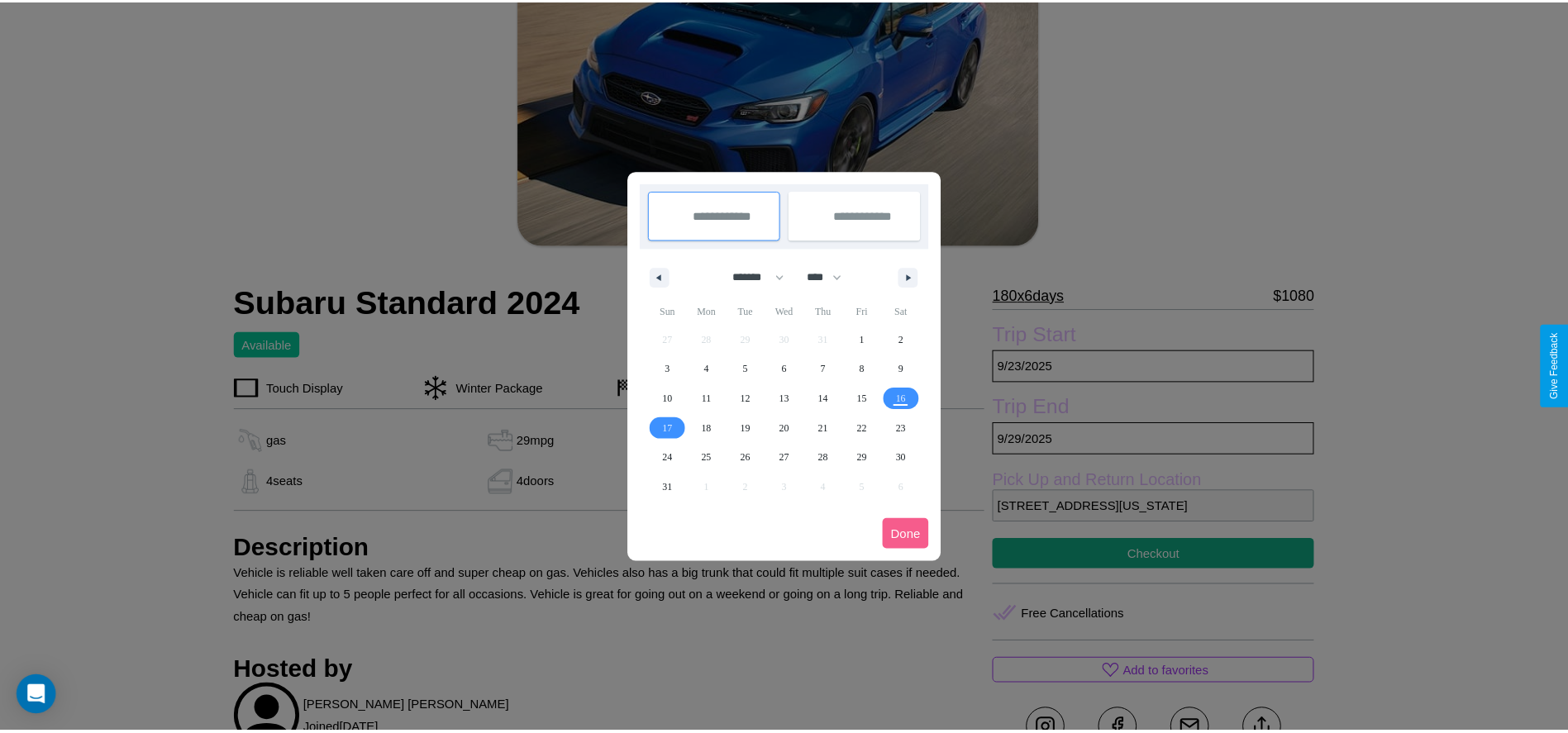
scroll to position [0, 0]
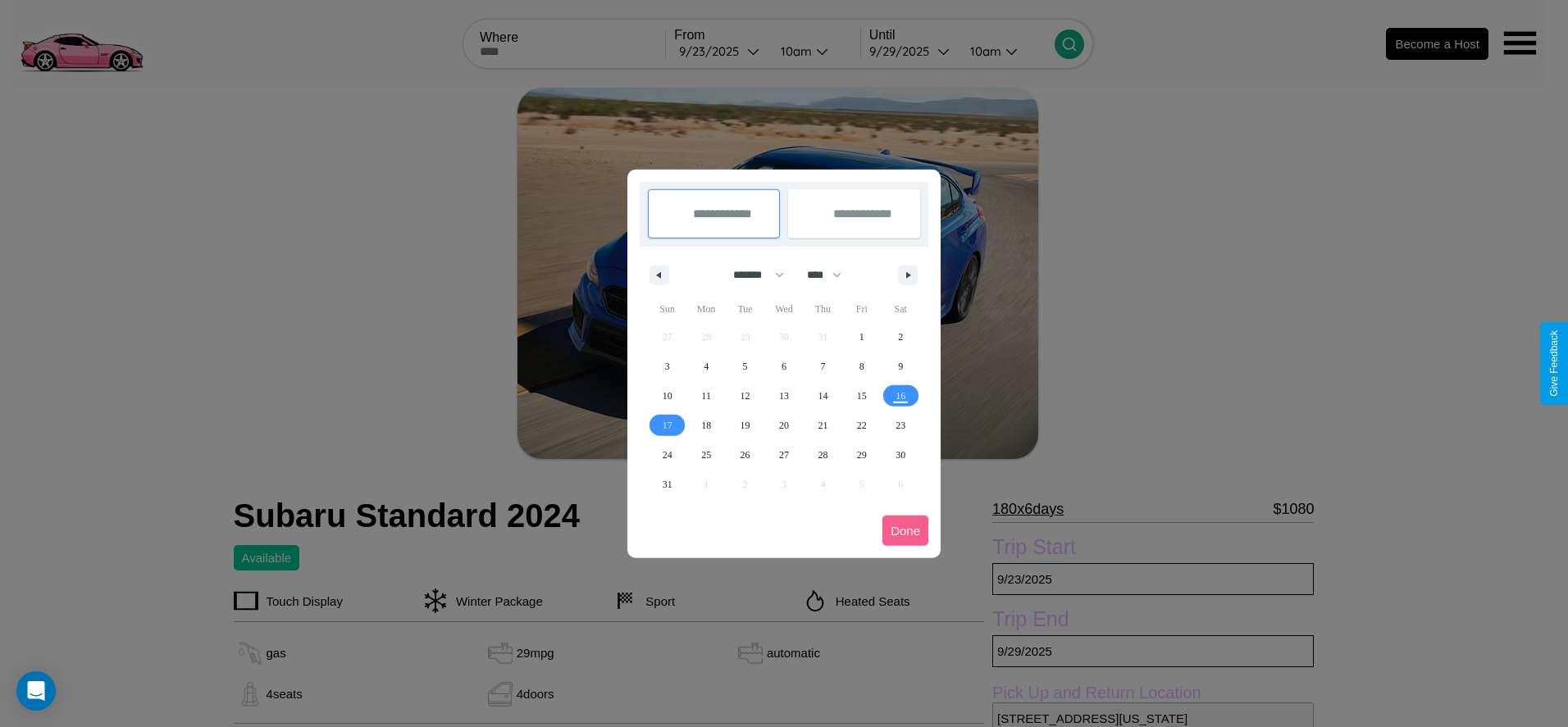
click at [720, 51] on div at bounding box center [784, 364] width 1568 height 727
